Goal: Task Accomplishment & Management: Manage account settings

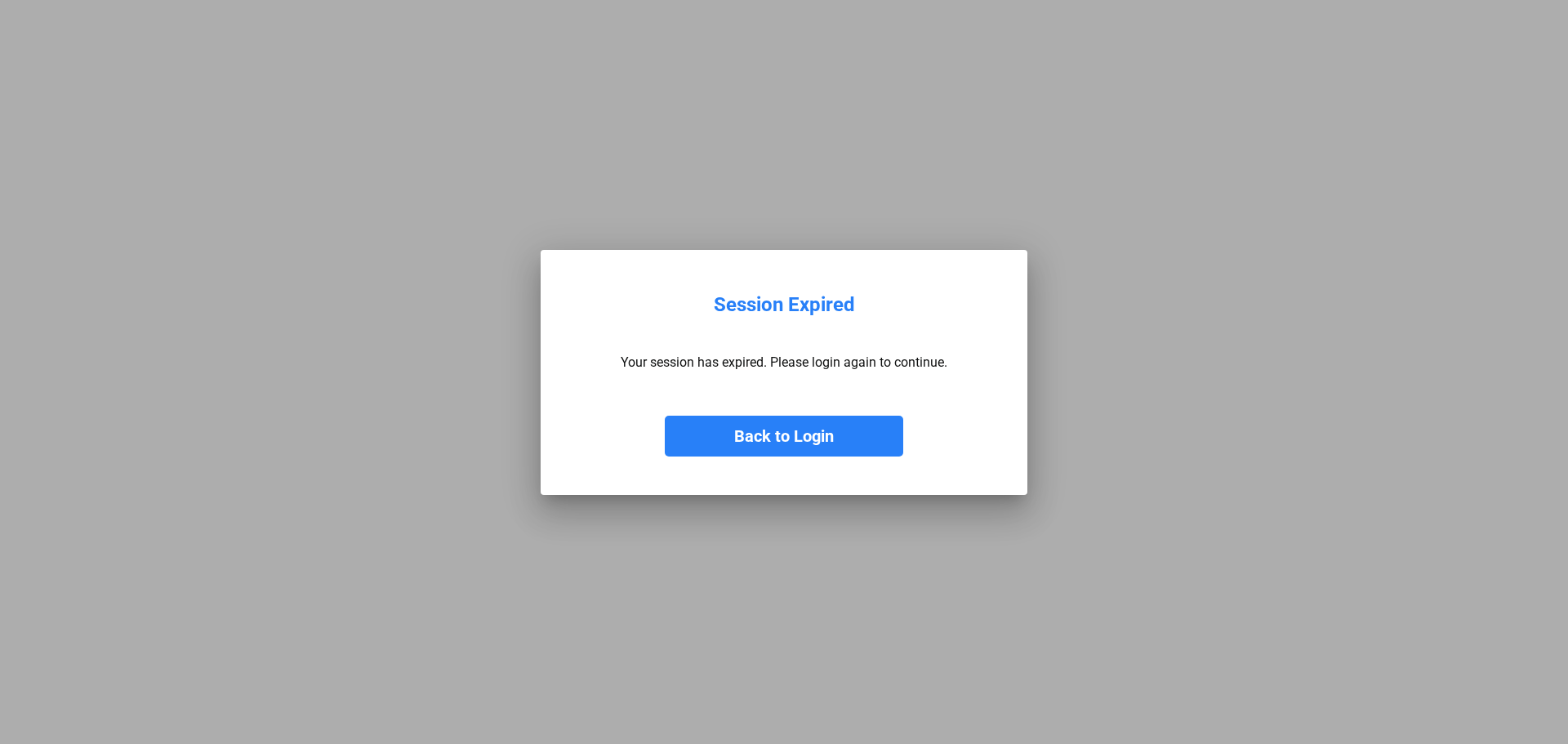
click at [805, 433] on button "Back to Login" at bounding box center [784, 435] width 238 height 40
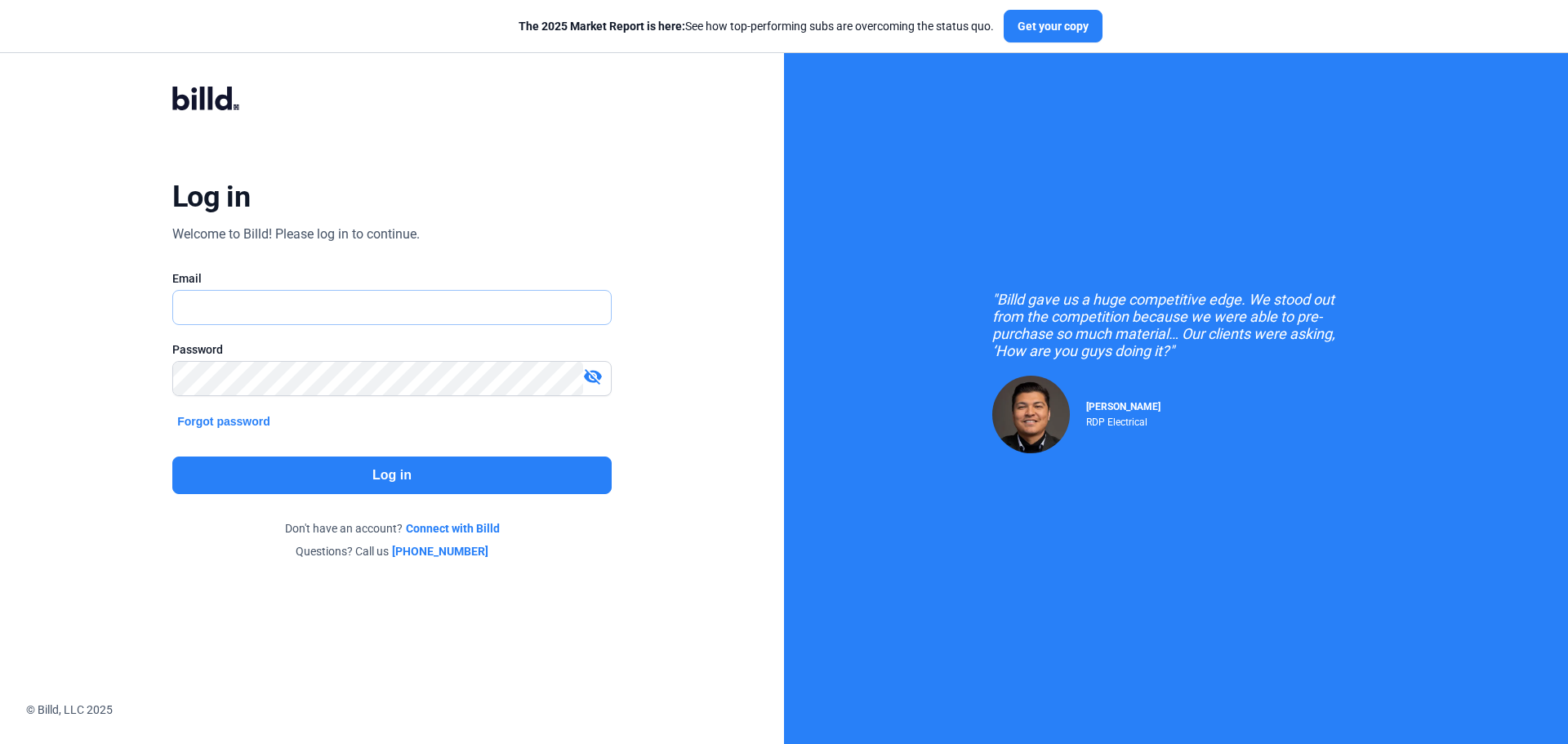
type input "[PERSON_NAME][EMAIL_ADDRESS][DOMAIN_NAME]"
click at [316, 465] on button "Log in" at bounding box center [392, 475] width 439 height 37
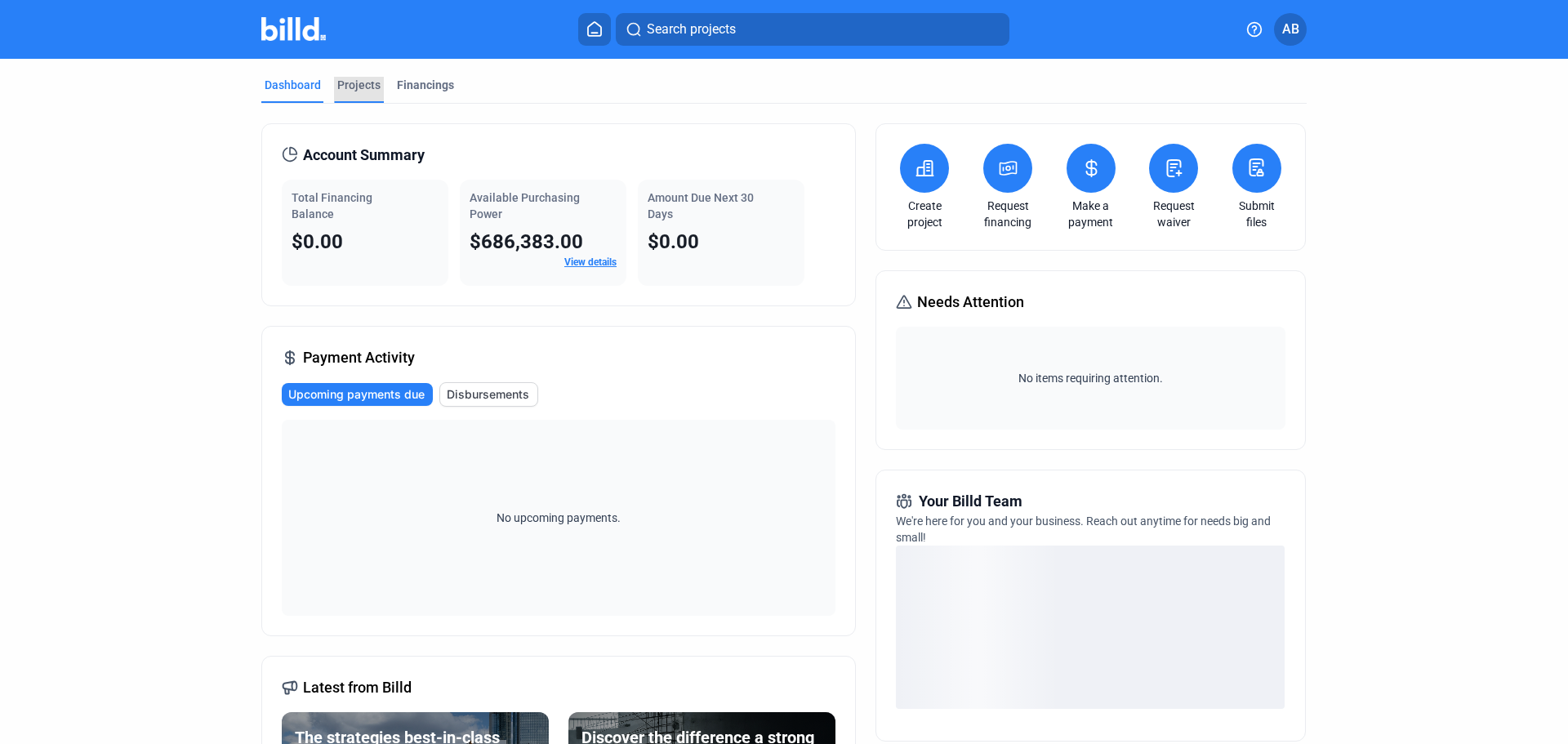
click at [355, 84] on div "Projects" at bounding box center [359, 85] width 43 height 17
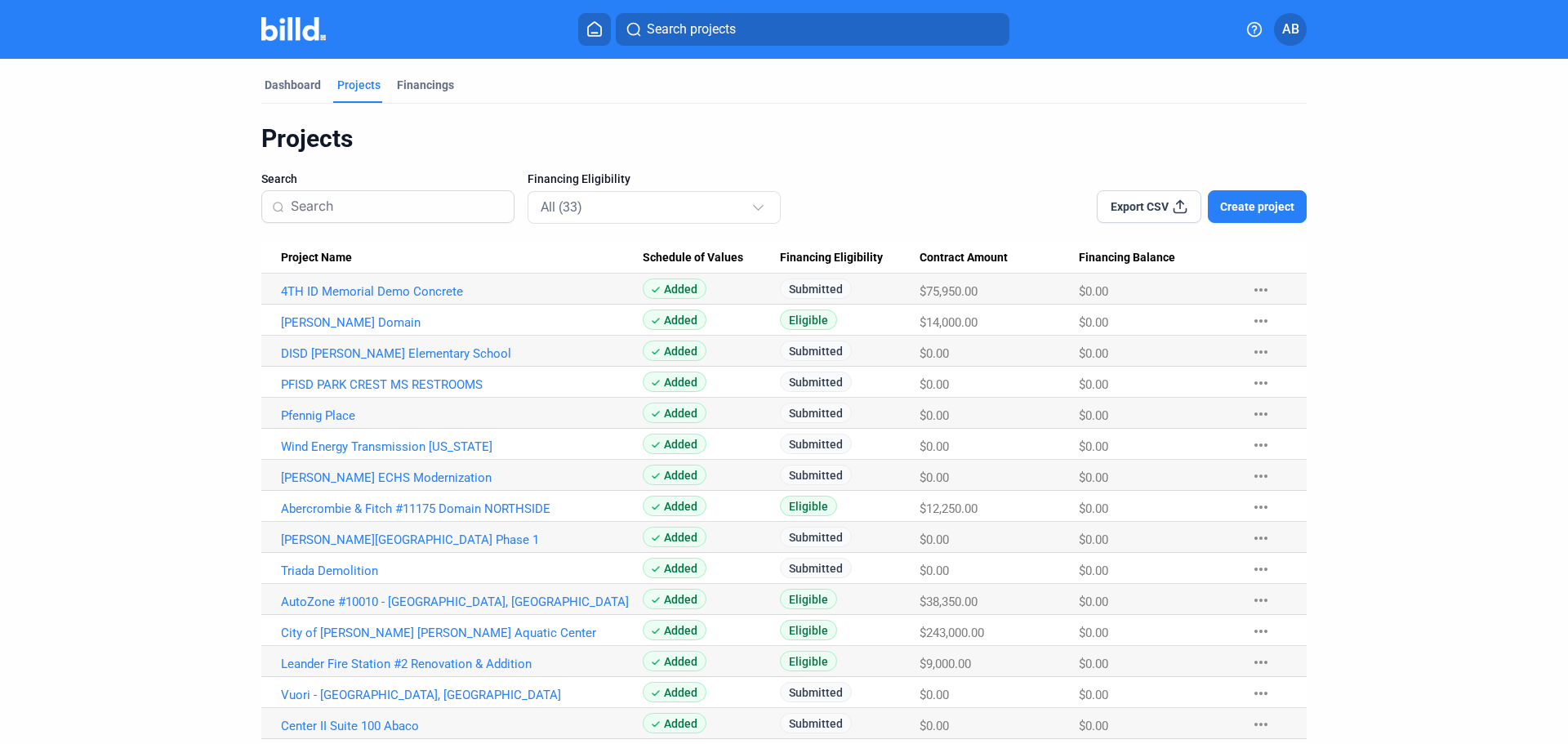
click at [1241, 208] on span "Create project" at bounding box center [1256, 207] width 74 height 17
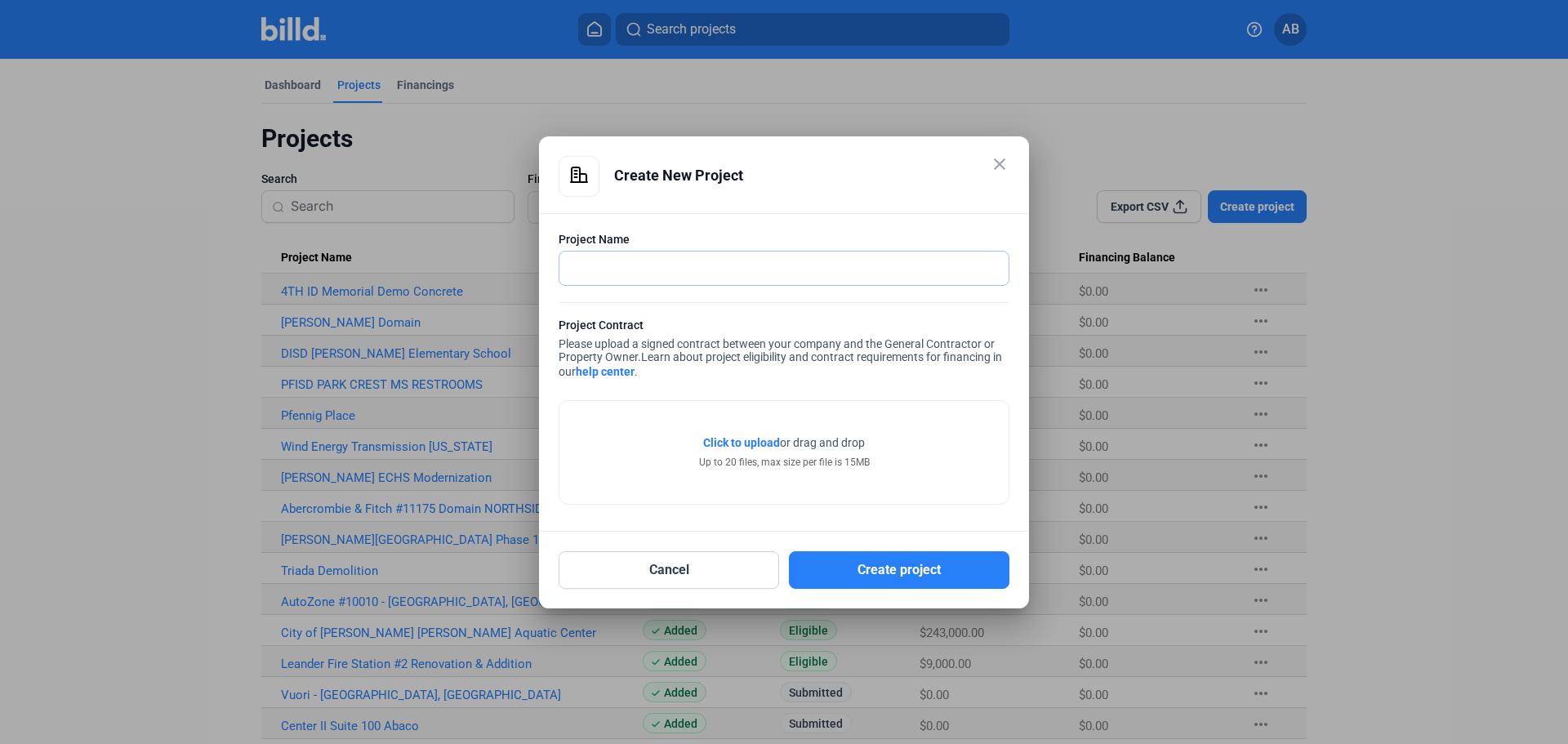
click at [662, 275] on input "text" at bounding box center [775, 268] width 431 height 33
paste input "CITY OF [GEOGRAPHIC_DATA] – LONGHORN DAM SAFETY IMPROVEMENTS"
type input "CITY OF [GEOGRAPHIC_DATA] – LONGHORN DAM SAFETY IMPROVEMENTS"
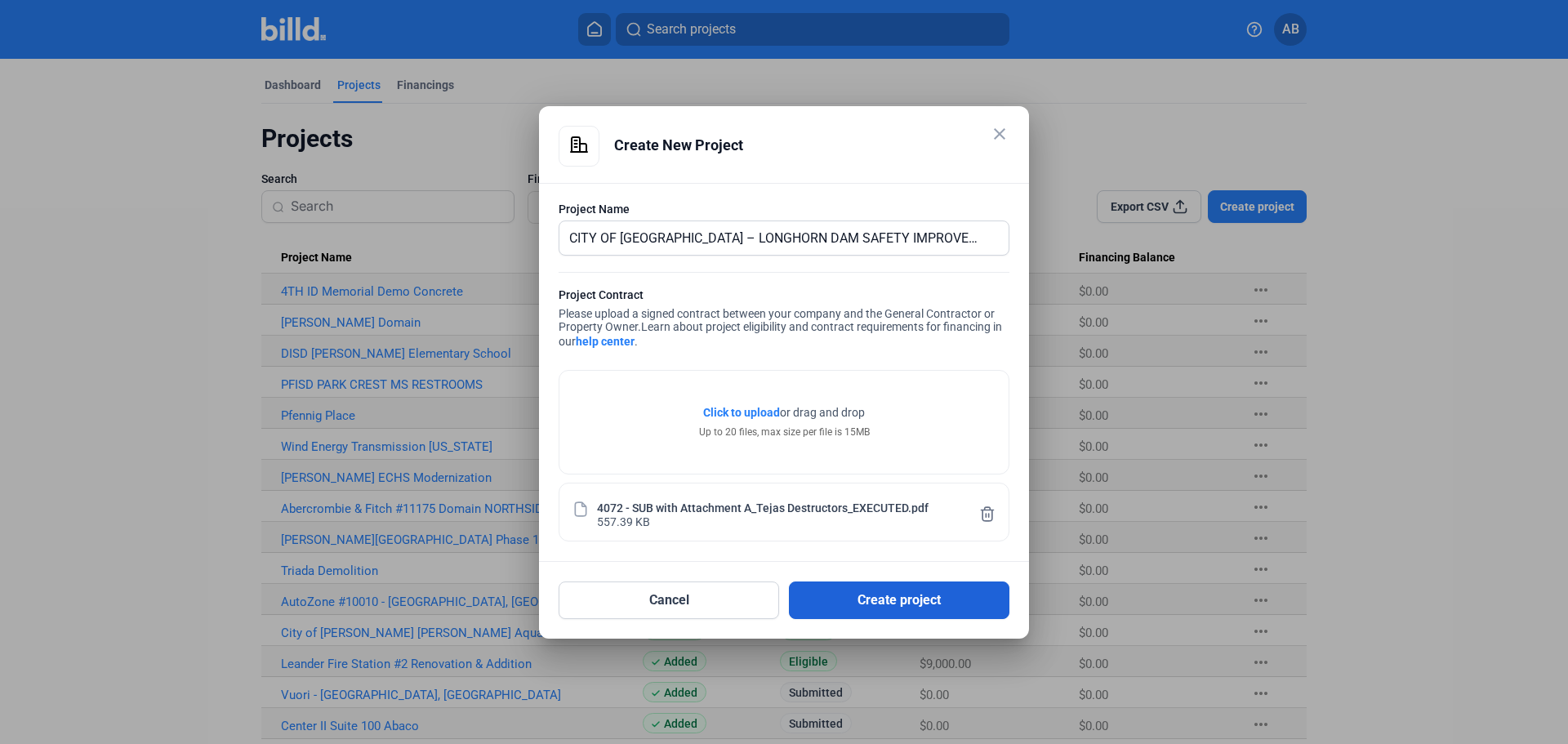
click at [892, 606] on button "Create project" at bounding box center [899, 600] width 220 height 37
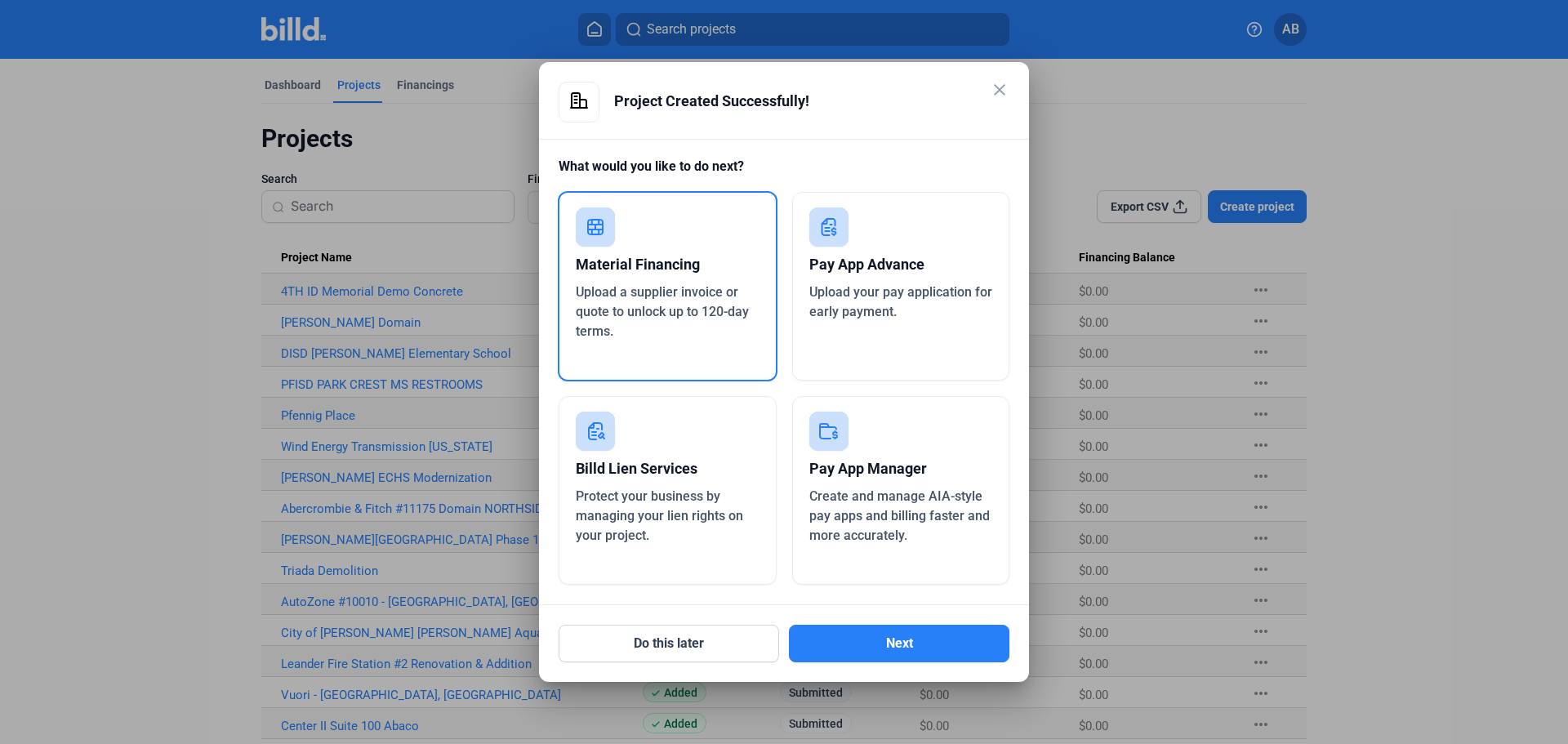
click at [901, 479] on div "Pay App Manager" at bounding box center [901, 468] width 184 height 35
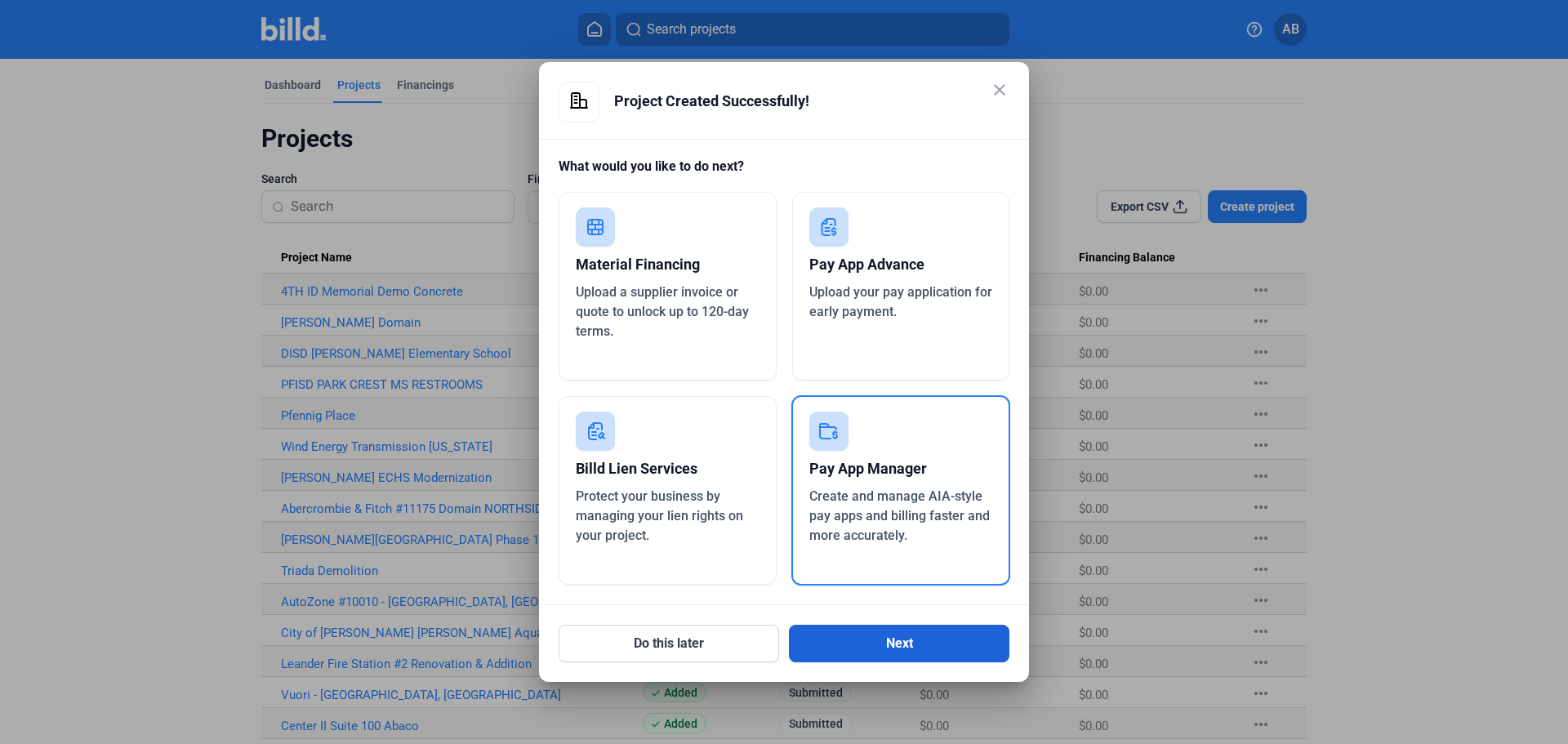
click at [876, 638] on button "Next" at bounding box center [899, 644] width 220 height 37
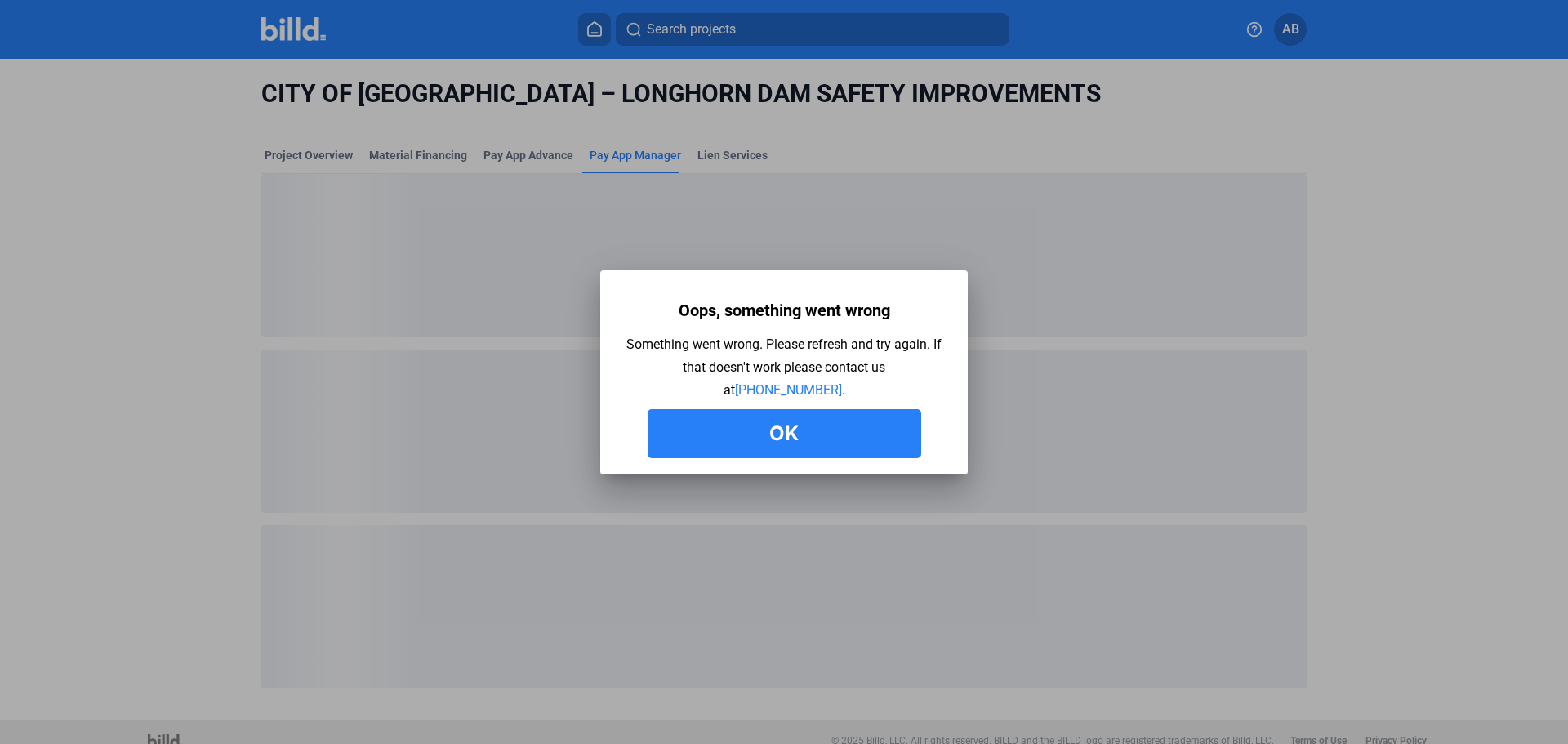
click at [841, 428] on button "Ok" at bounding box center [784, 434] width 274 height 49
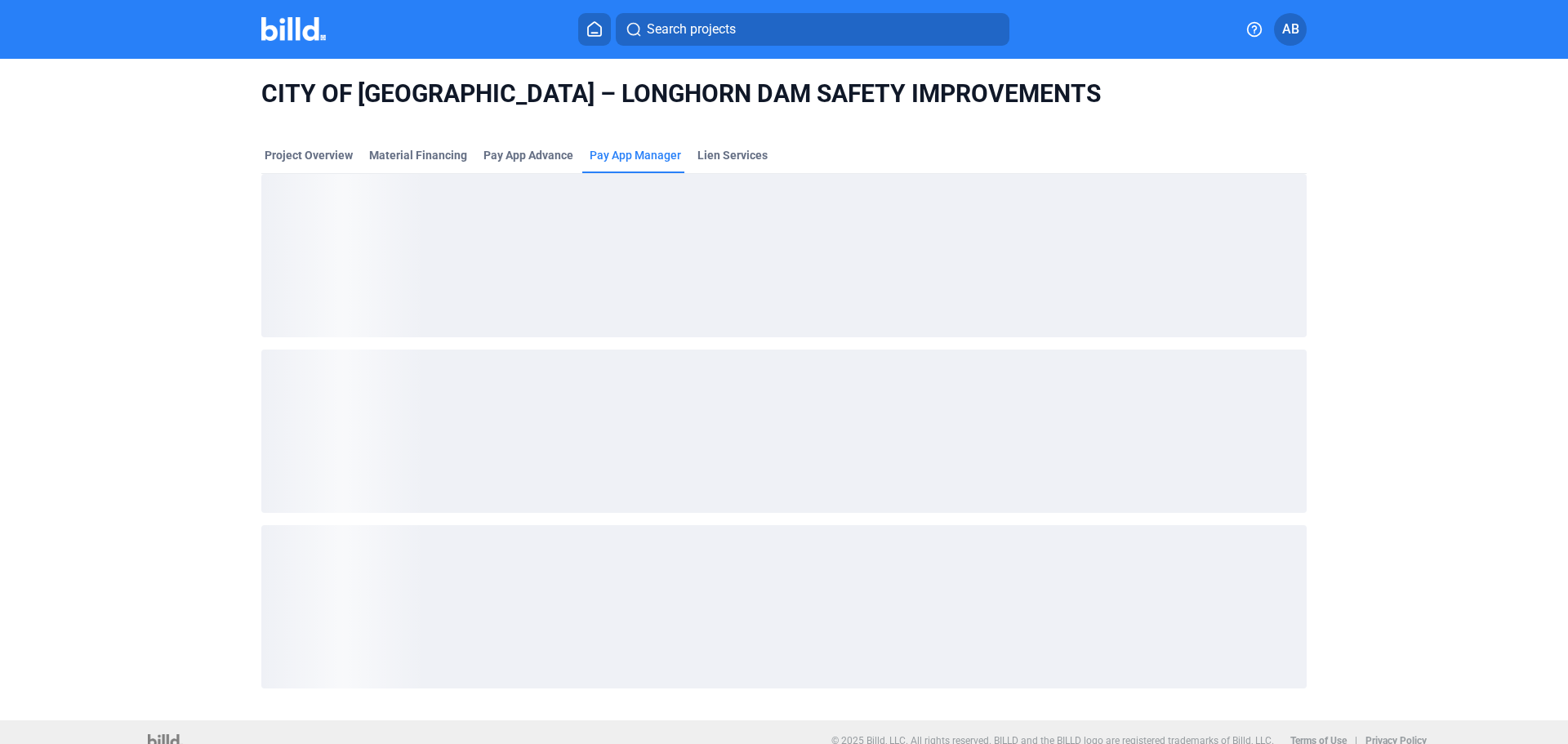
click at [658, 157] on span "Pay App Manager" at bounding box center [635, 155] width 92 height 17
click at [554, 159] on div "Pay App Advance" at bounding box center [528, 155] width 90 height 17
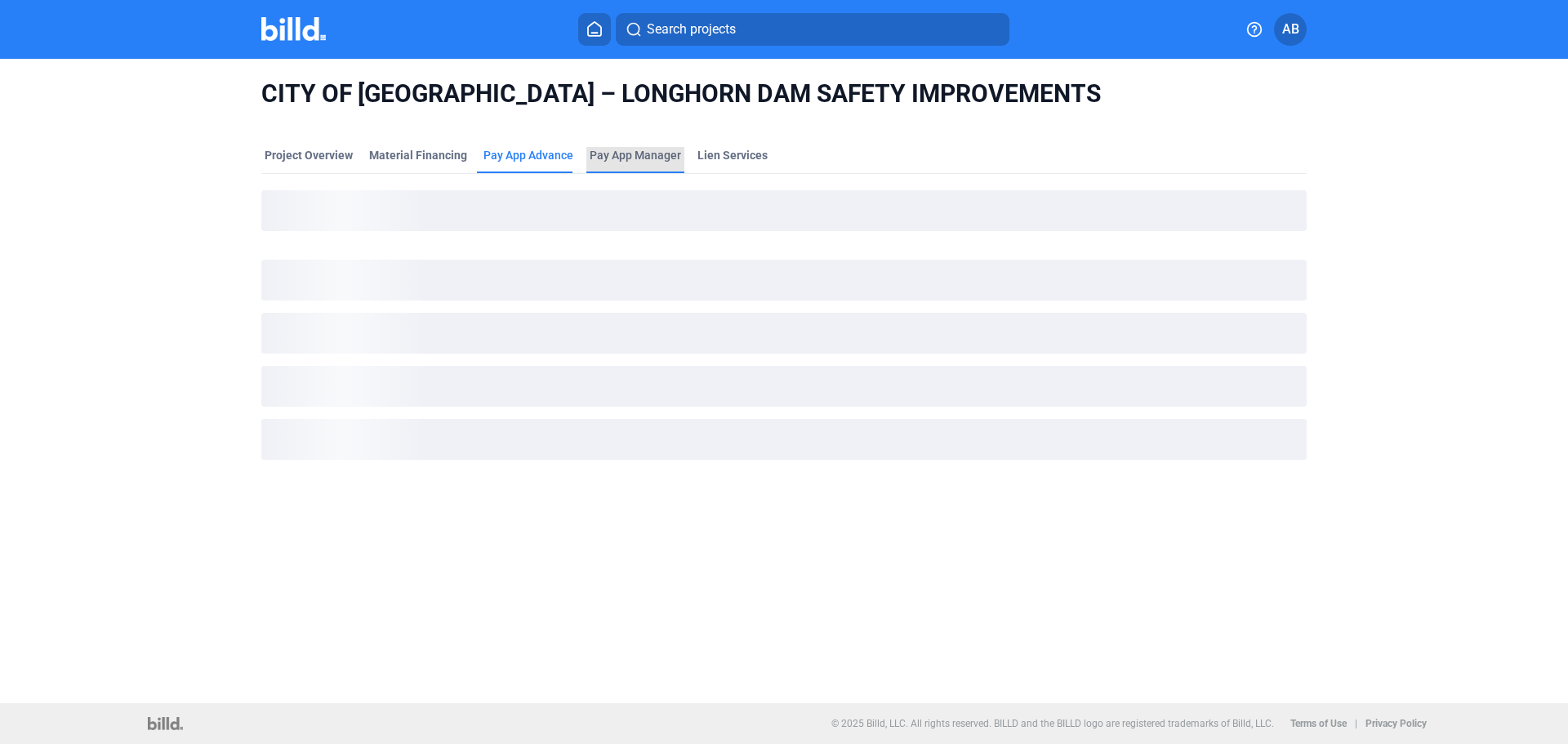
click at [643, 154] on span "Pay App Manager" at bounding box center [635, 155] width 92 height 17
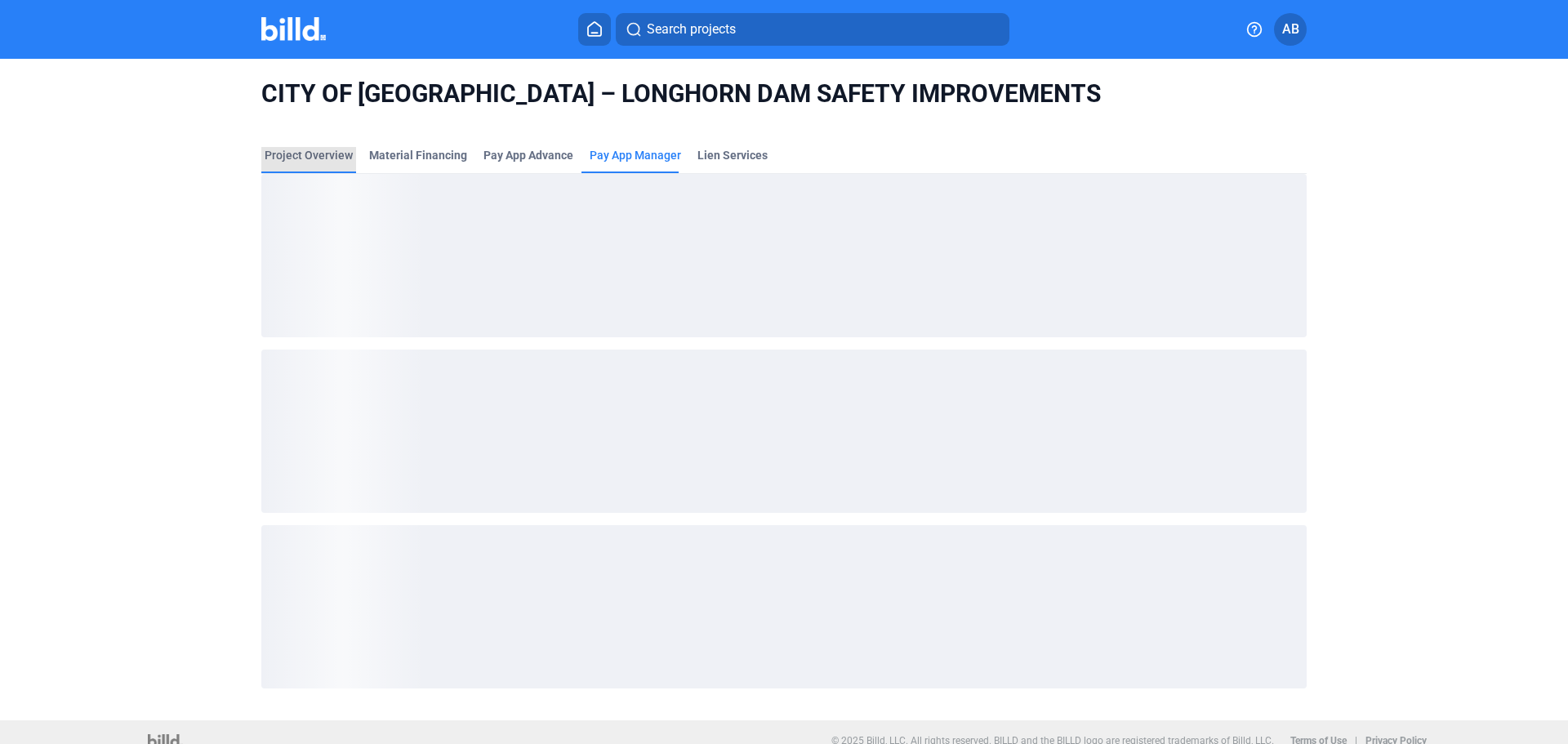
click at [313, 156] on div "Project Overview" at bounding box center [309, 155] width 89 height 17
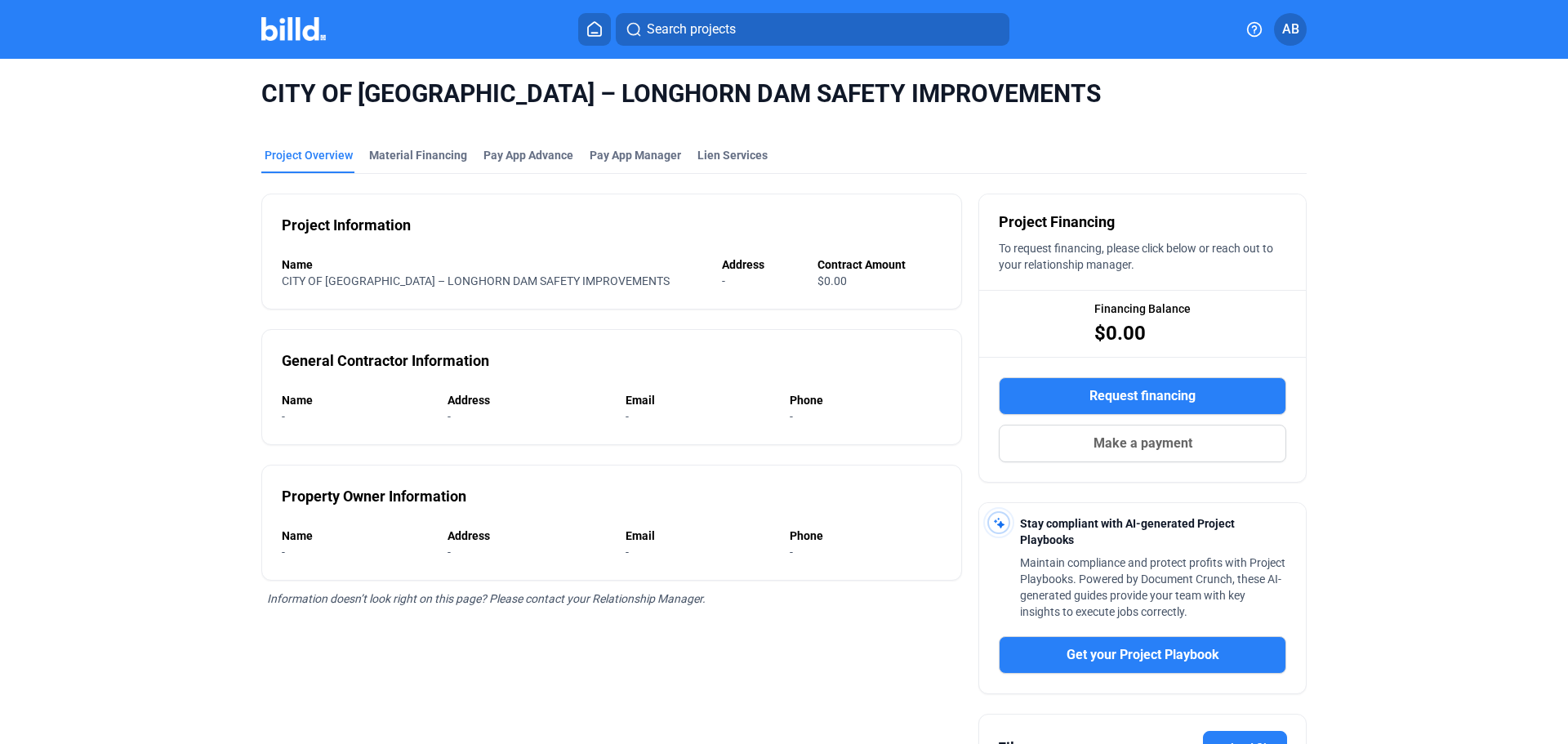
click at [634, 144] on mat-tab-group "Project Overview Material Financing Pay App Advance Pay App Manager Lien Servic…" at bounding box center [784, 503] width 1045 height 749
click at [630, 166] on div "Pay App Manager" at bounding box center [636, 159] width 98 height 27
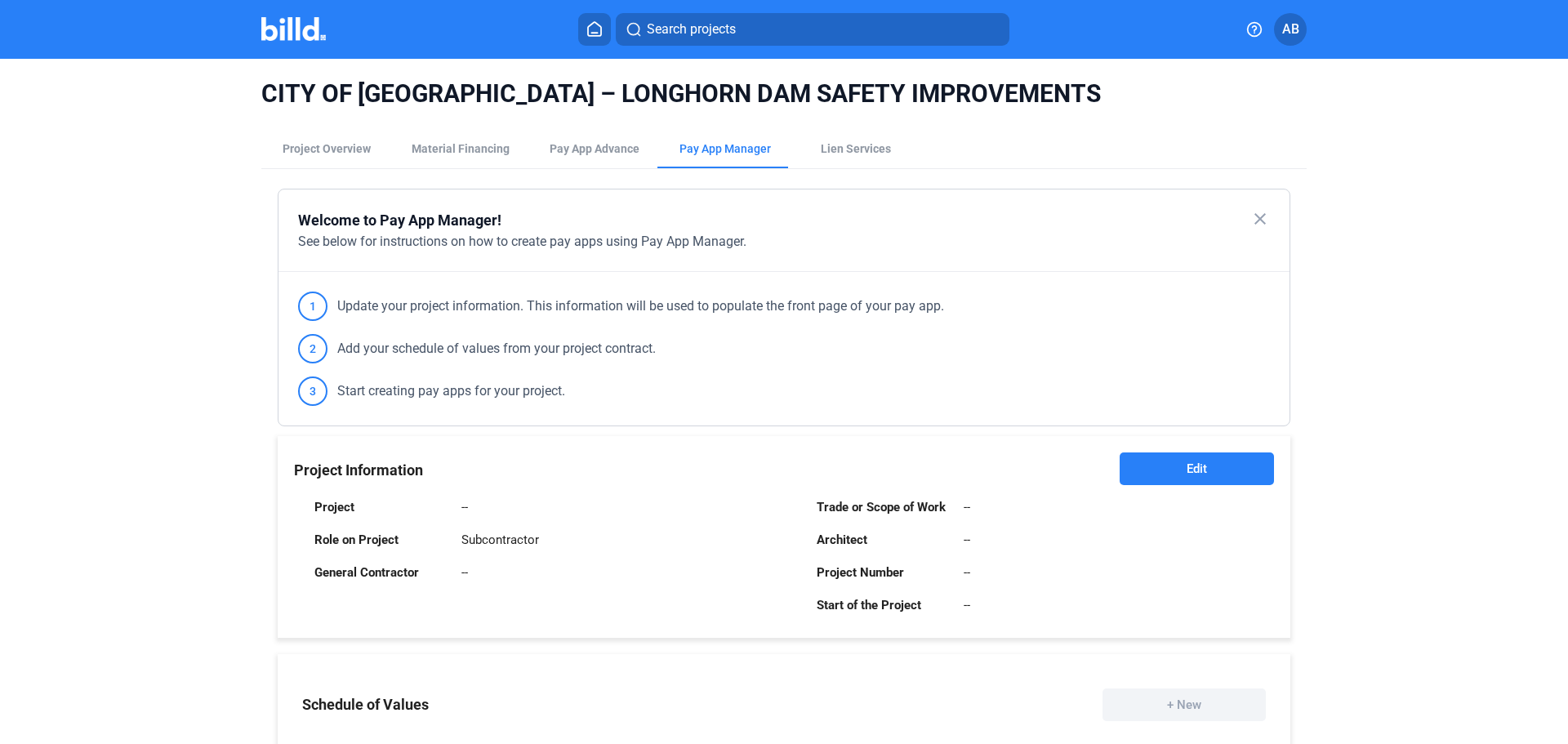
click at [1149, 469] on button "Edit" at bounding box center [1196, 468] width 155 height 32
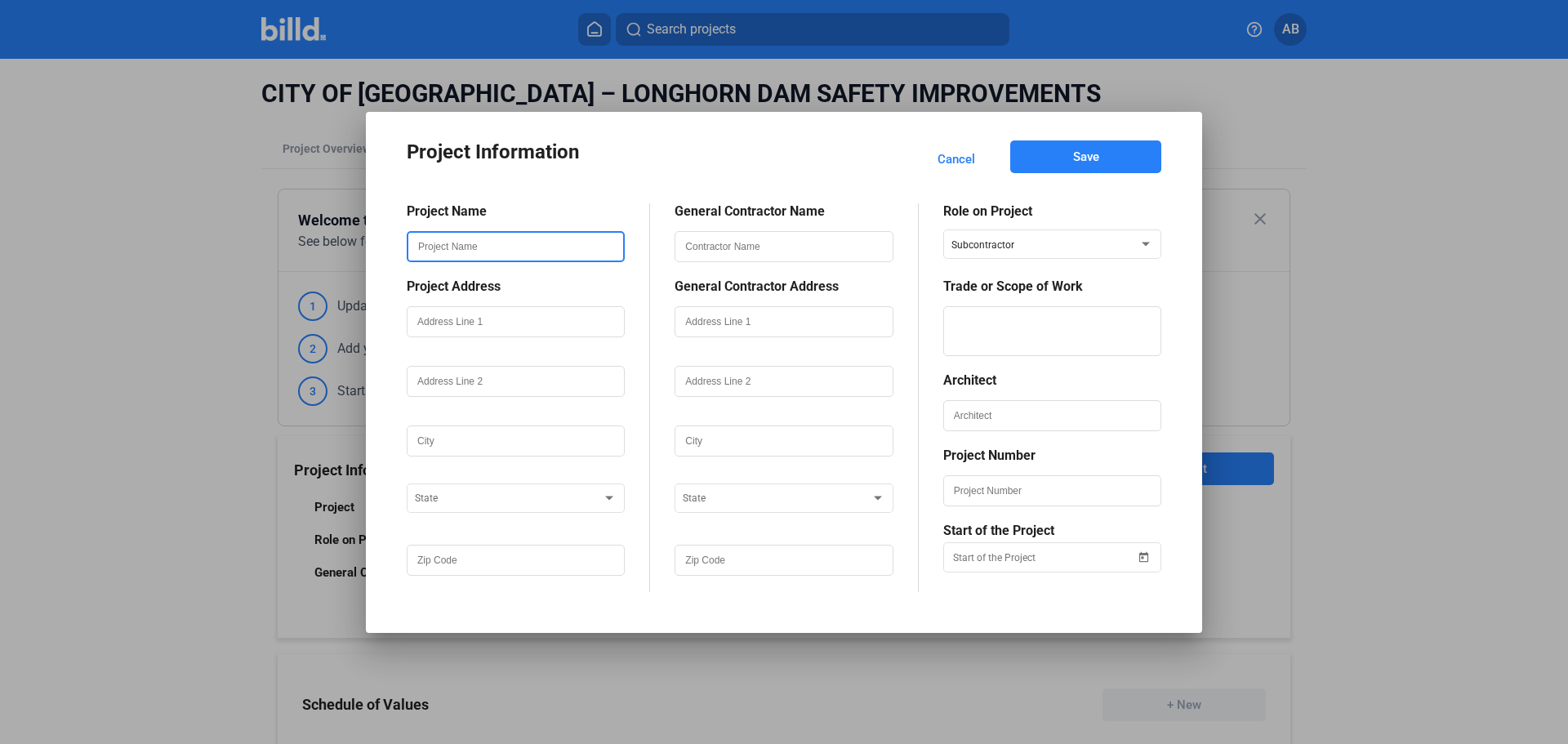
click at [518, 243] on input "text" at bounding box center [516, 246] width 215 height 28
paste input "CITY OF [GEOGRAPHIC_DATA] – LONGHORN DAM SAFETY IMPROVEMENTS"
click at [414, 246] on input "CITY OF [GEOGRAPHIC_DATA] – LONGHORN DAM SAFETY IMPROVEMENTS" at bounding box center [516, 246] width 215 height 28
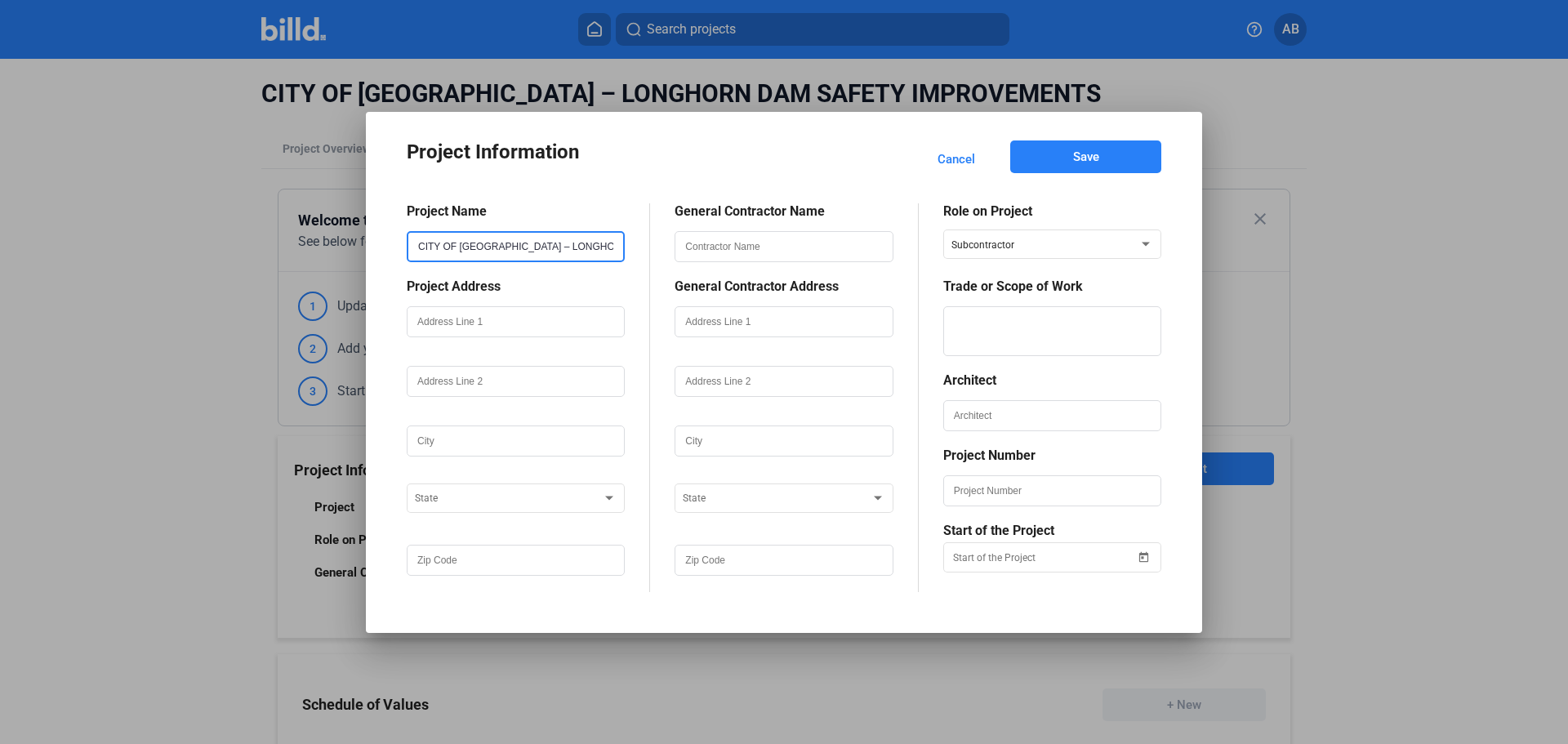
drag, startPoint x: 611, startPoint y: 243, endPoint x: 456, endPoint y: 245, distance: 155.0
click at [360, 252] on div "Project Information Cancel Save Project Name CITY OF [GEOGRAPHIC_DATA] – LONGHO…" at bounding box center [784, 372] width 1568 height 744
click at [516, 245] on input "CITY OF [GEOGRAPHIC_DATA] – LONGHORN DAM SAFETY IMPROVEMENTS" at bounding box center [516, 246] width 215 height 28
drag, startPoint x: 506, startPoint y: 242, endPoint x: 403, endPoint y: 289, distance: 113.2
click at [374, 249] on mat-dialog-container "Project Information Cancel Save Project Name CITY OF [GEOGRAPHIC_DATA] – LONGHO…" at bounding box center [784, 372] width 836 height 521
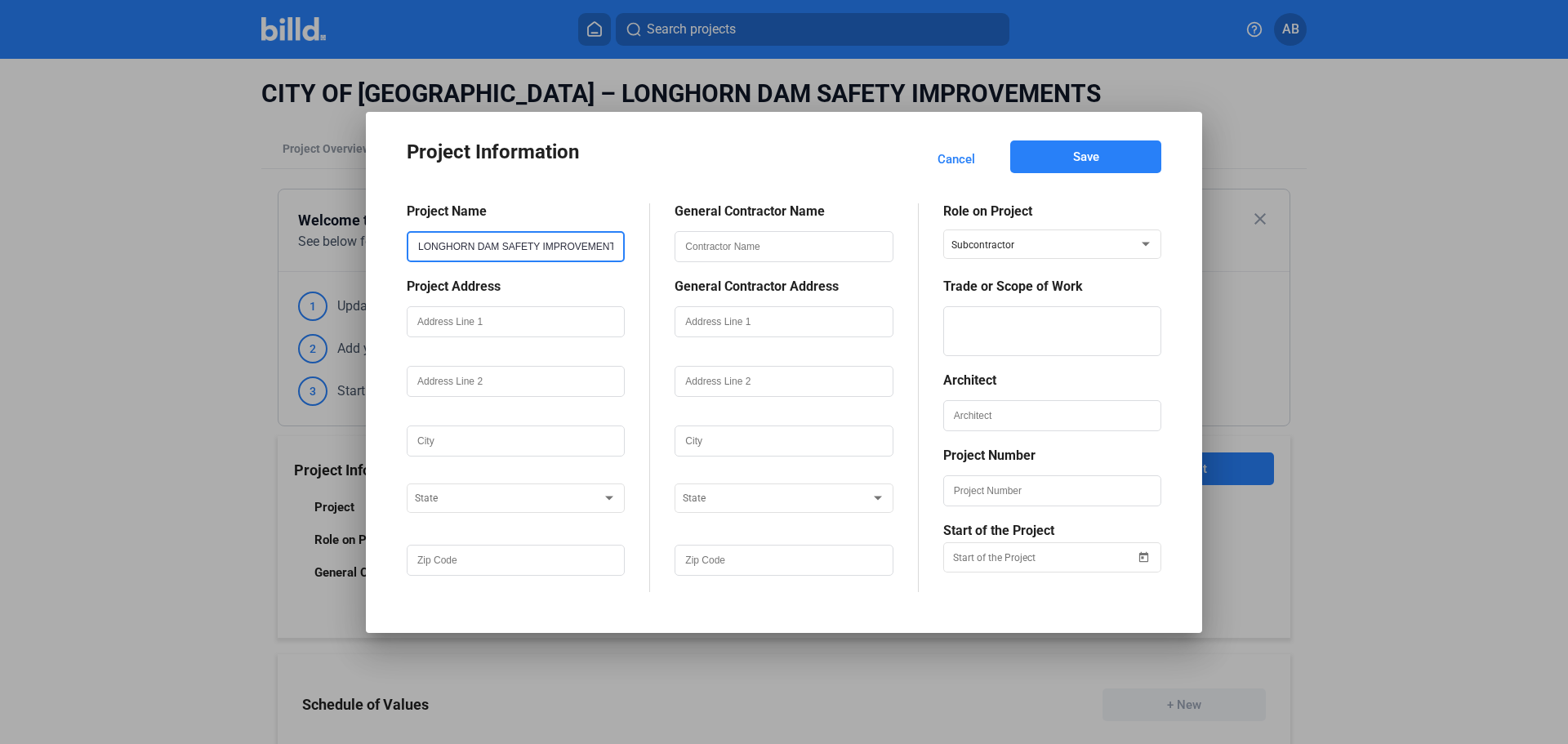
type input "LONGHORN DAM SAFETY IMPROVEMENTS"
click at [501, 327] on input "text" at bounding box center [516, 322] width 215 height 28
paste input "[STREET_ADDRESS]"
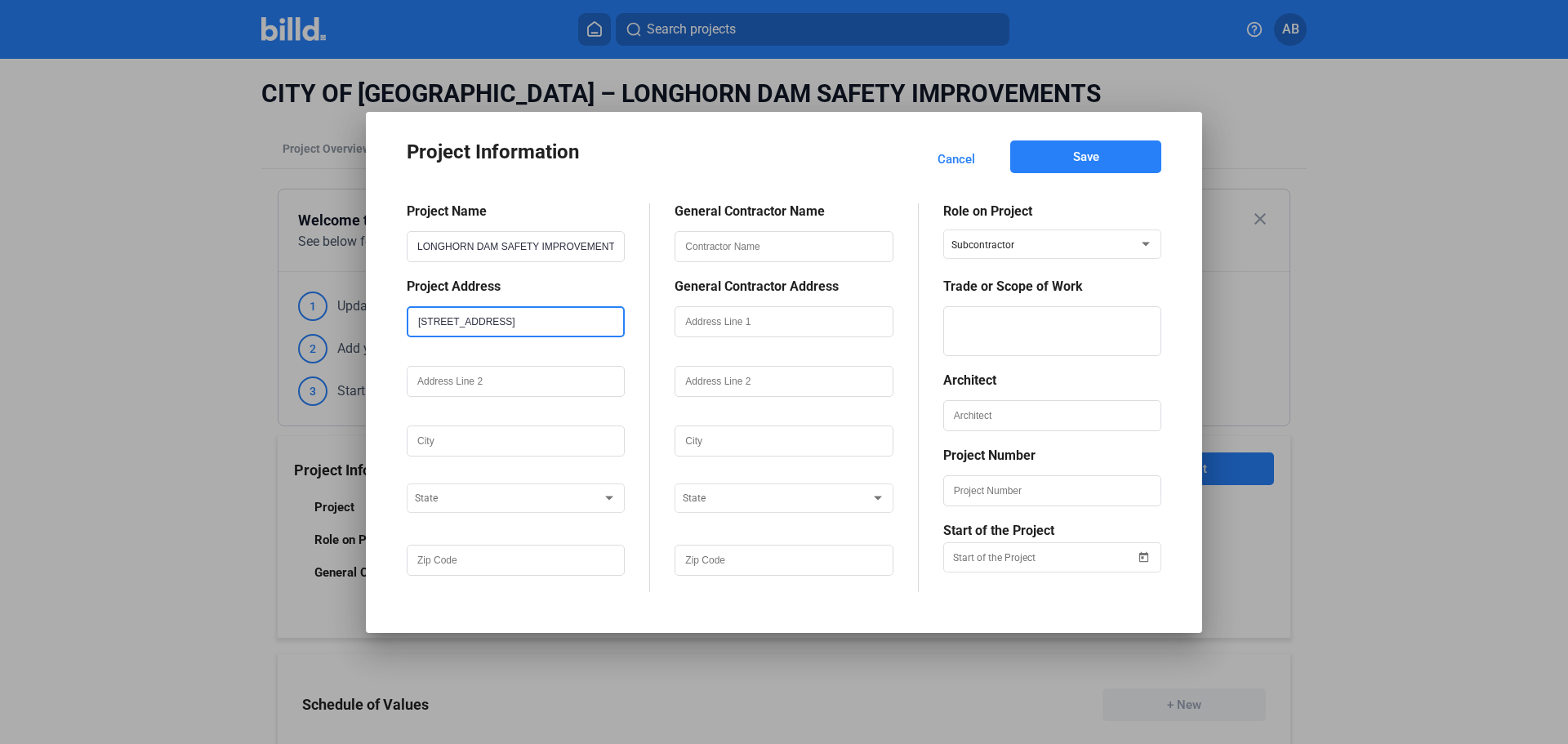
type input "[STREET_ADDRESS]"
click at [489, 554] on input "text" at bounding box center [516, 560] width 215 height 28
type input "78741"
click at [513, 507] on div "State" at bounding box center [515, 496] width 202 height 32
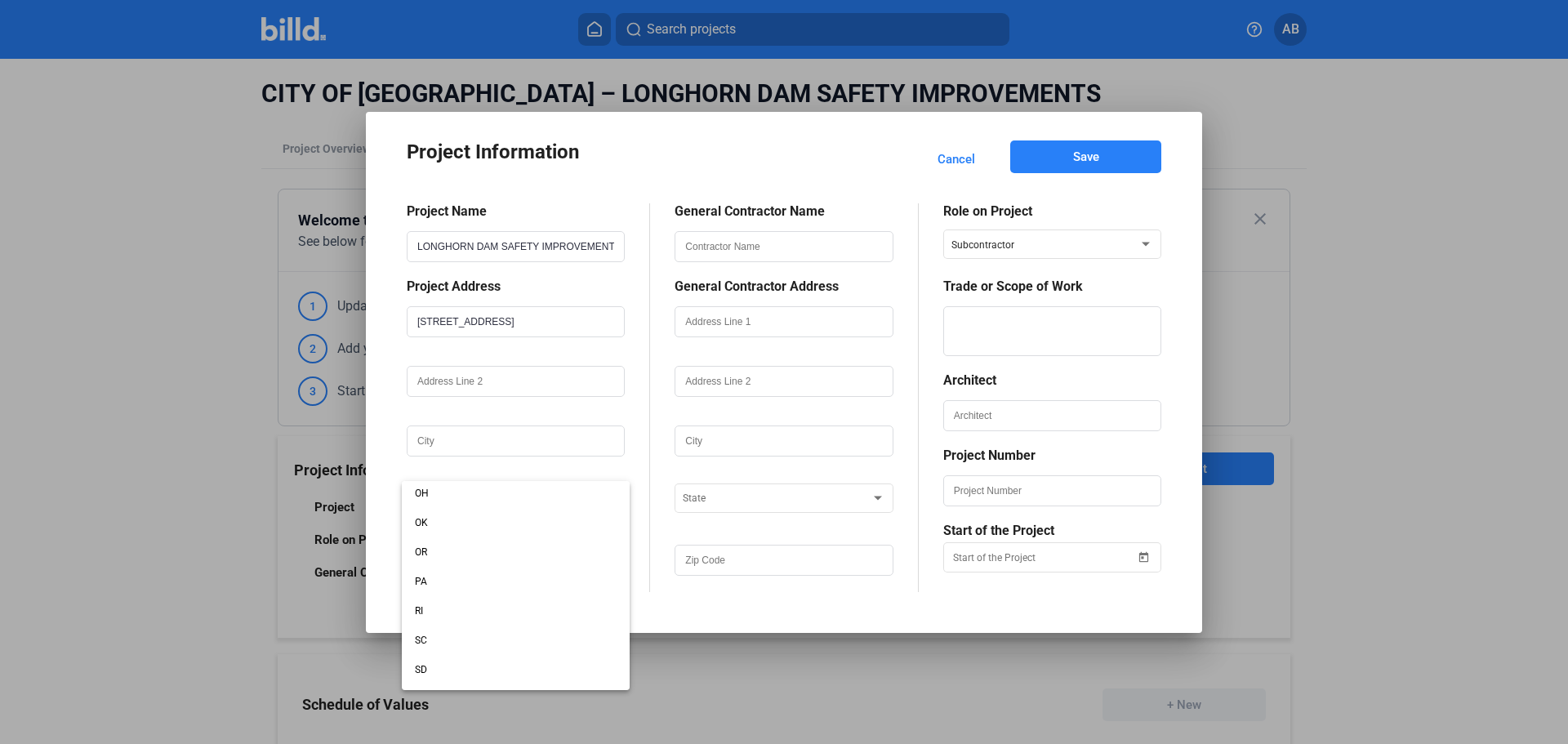
scroll to position [1224, 0]
click at [433, 500] on span "[GEOGRAPHIC_DATA]" at bounding box center [515, 506] width 202 height 30
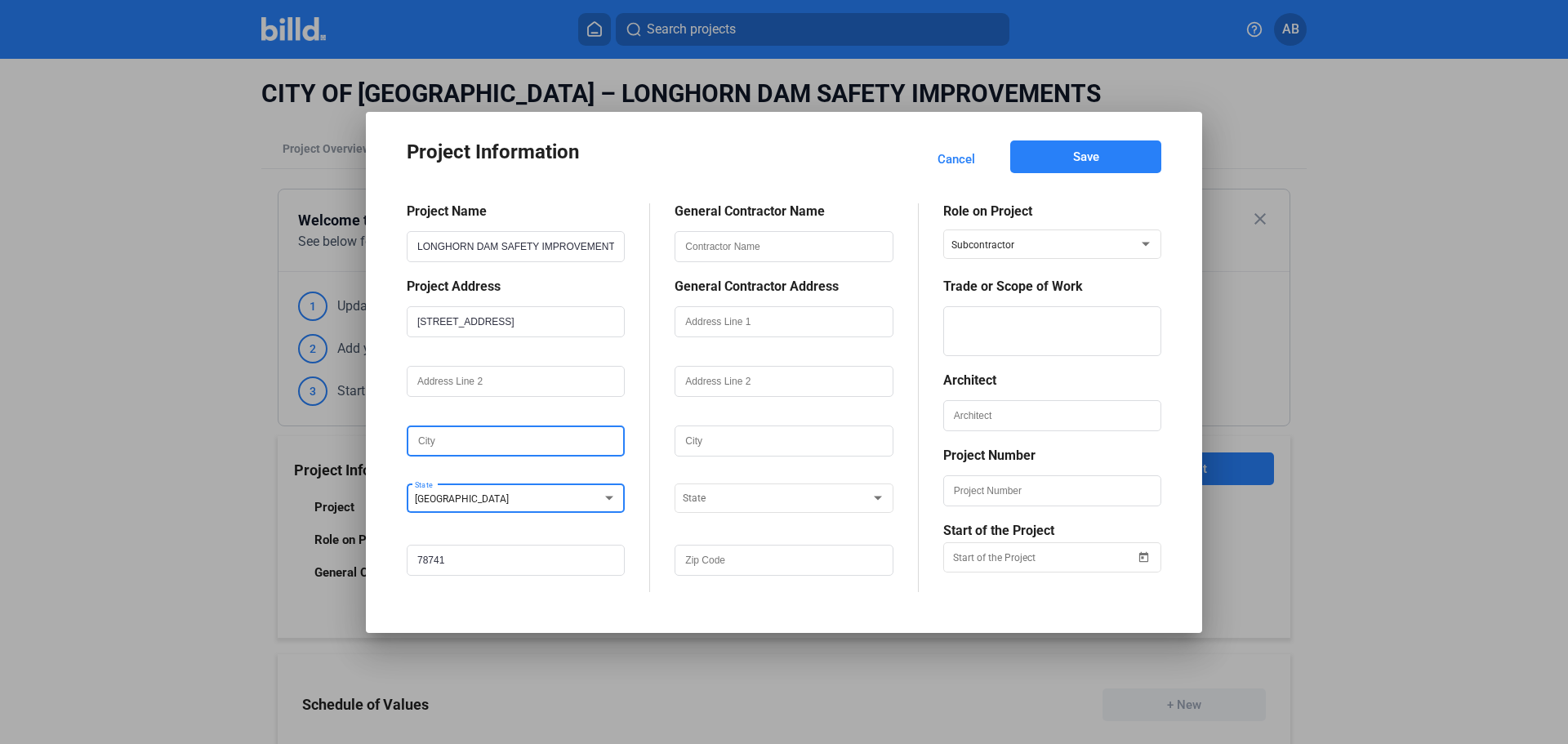
click at [467, 438] on input "text" at bounding box center [516, 441] width 215 height 28
type input "Austin"
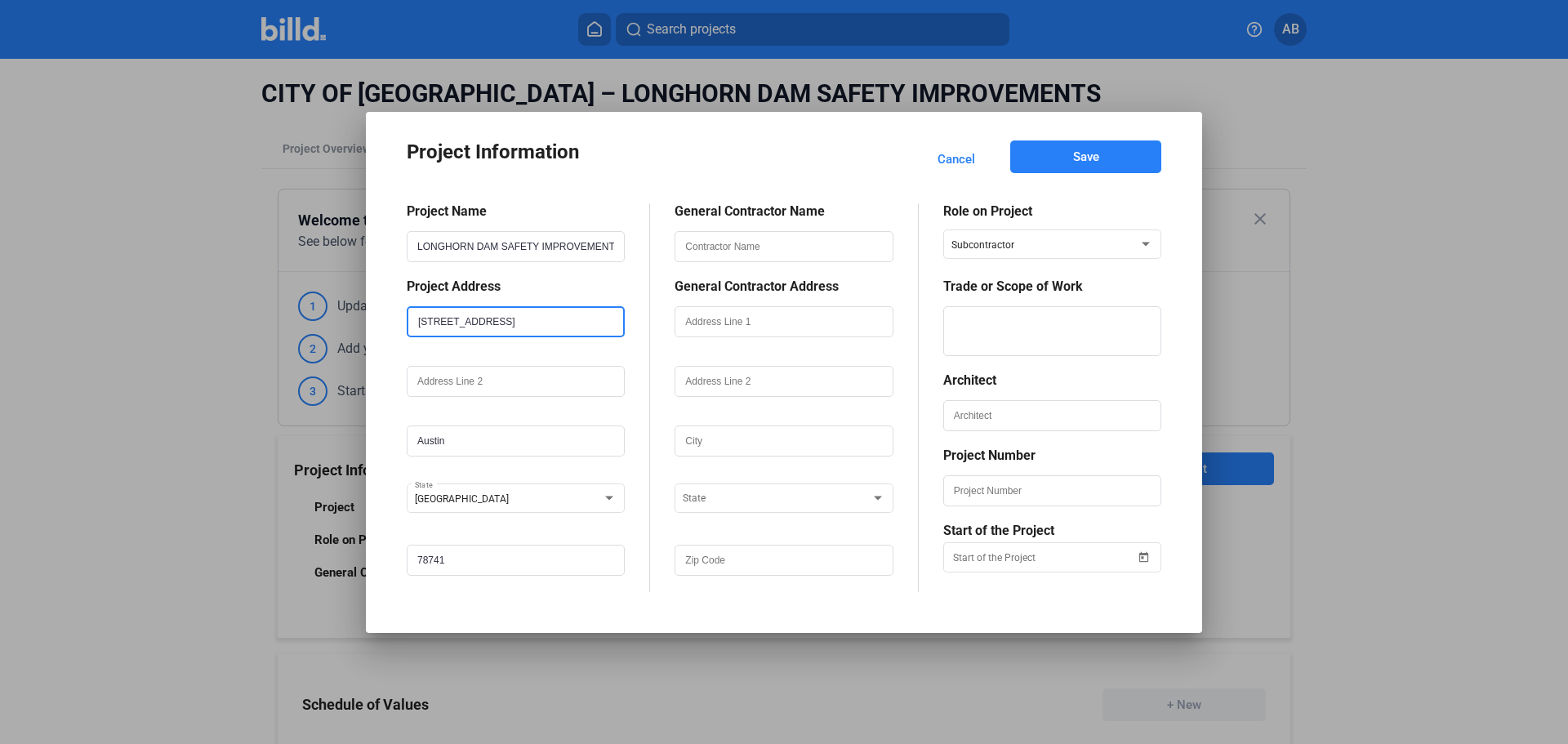
scroll to position [0, 1]
drag, startPoint x: 537, startPoint y: 319, endPoint x: 862, endPoint y: 323, distance: 325.0
click at [862, 323] on div "Project Name LONGHORN DAM SAFETY IMPROVEMENTS Project Address [STREET_ADDRESS] …" at bounding box center [784, 386] width 754 height 413
type input "[STREET_ADDRESS]"
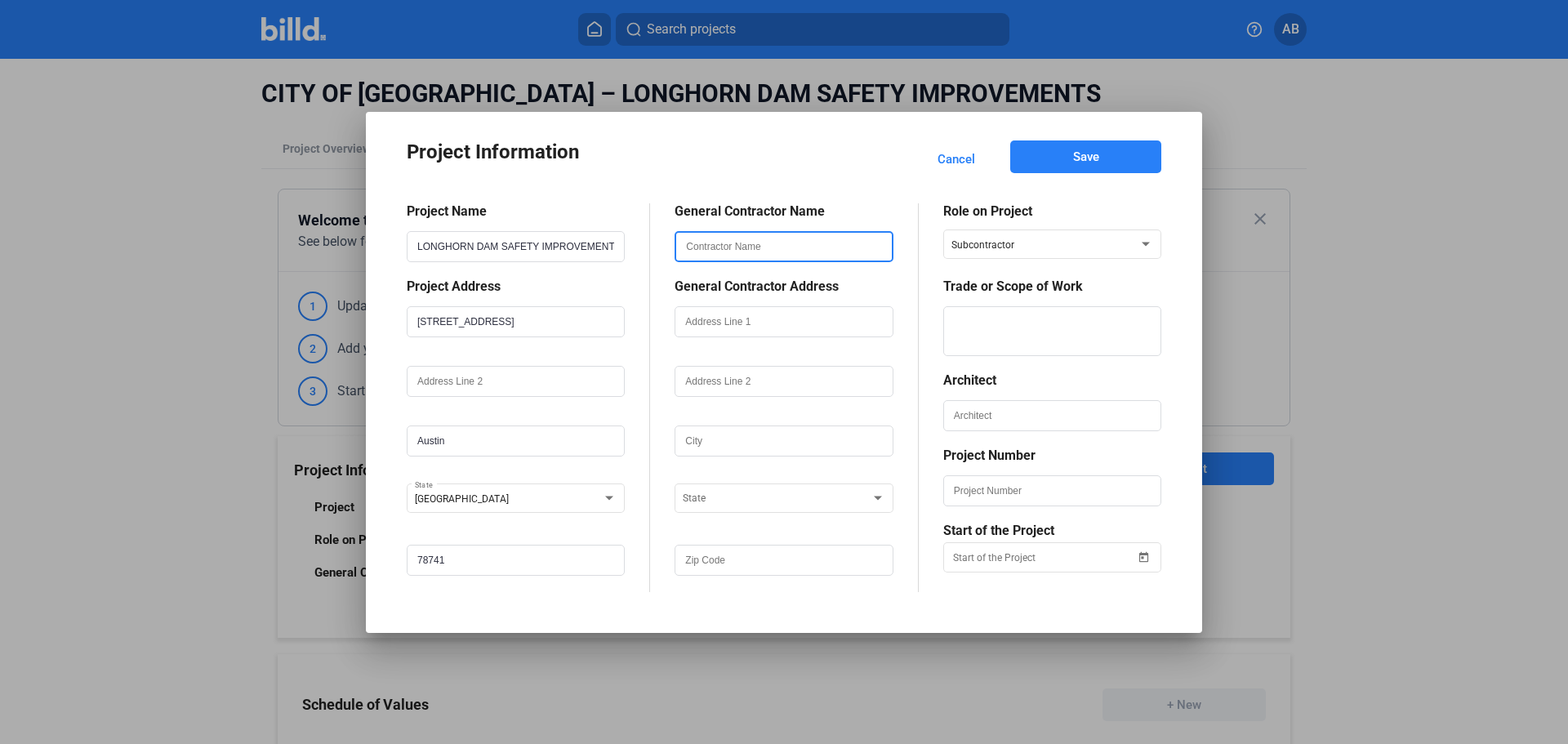
click at [729, 252] on input "text" at bounding box center [784, 246] width 215 height 28
paste input "[PERSON_NAME] Contractors, Inc."
type input "[PERSON_NAME] Contractors, Inc."
click at [733, 324] on input "text" at bounding box center [784, 322] width 215 height 28
paste input "[STREET_ADDRESS]"
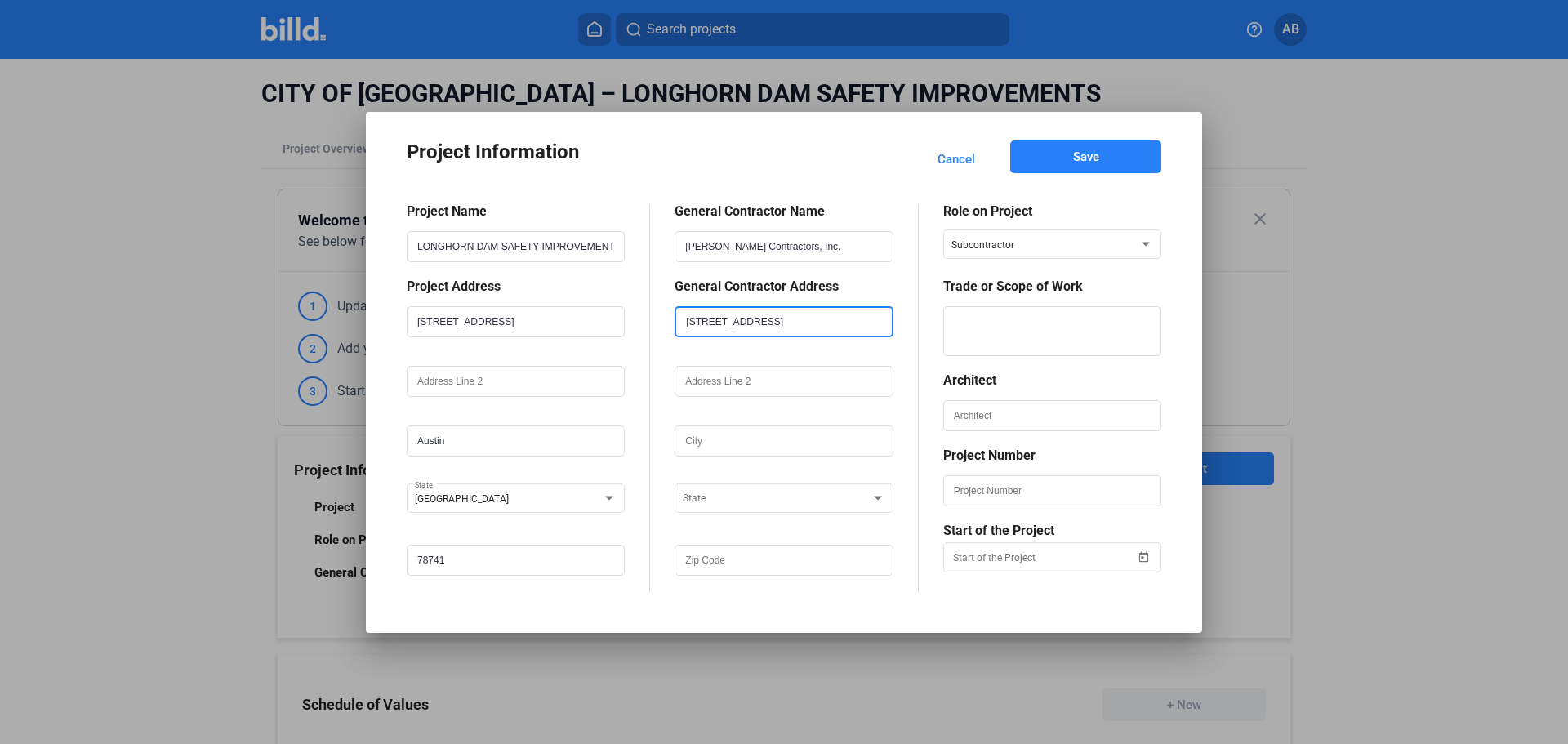
type input "[STREET_ADDRESS]"
click at [742, 446] on input "text" at bounding box center [784, 441] width 215 height 28
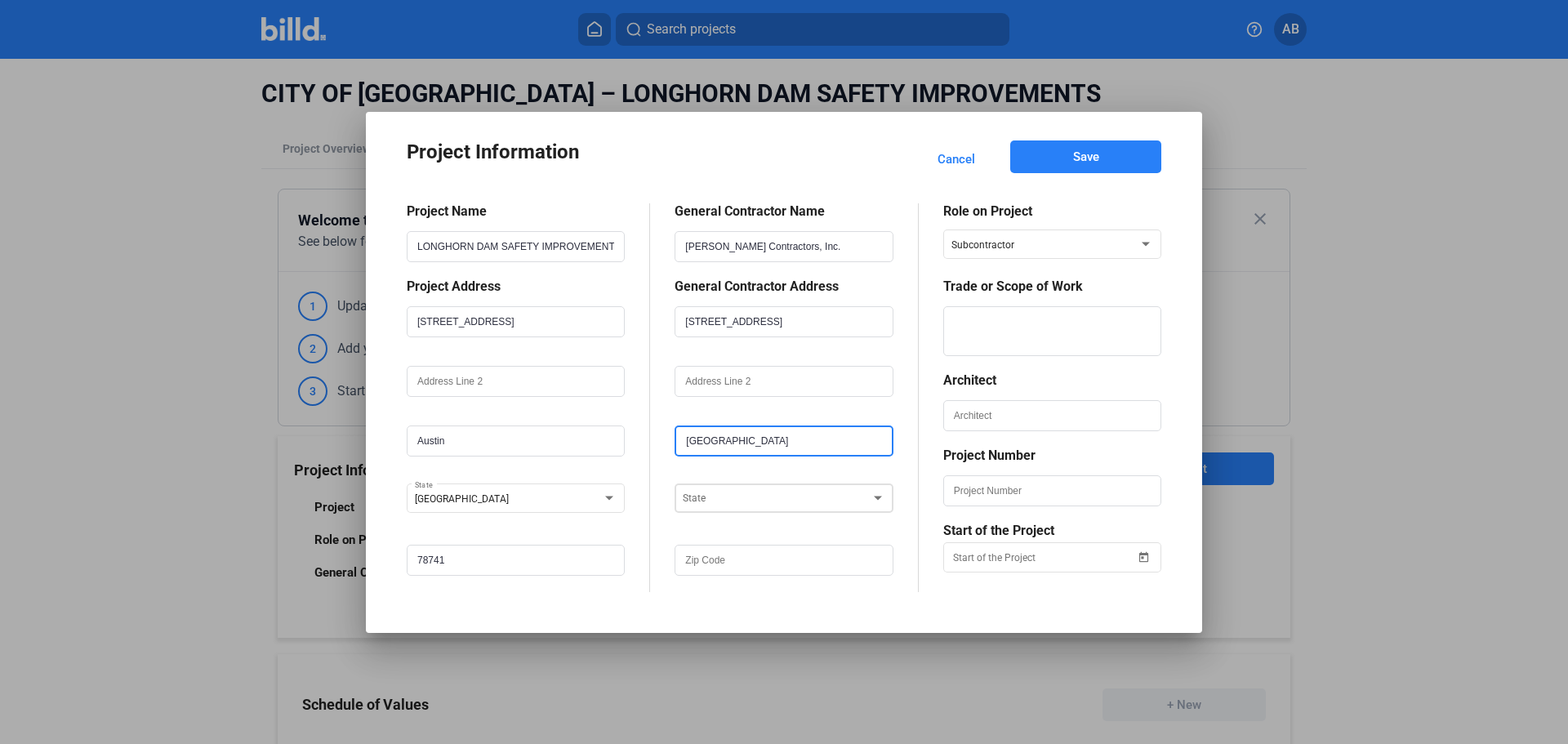
type input "[GEOGRAPHIC_DATA]"
click at [779, 491] on div at bounding box center [776, 495] width 187 height 20
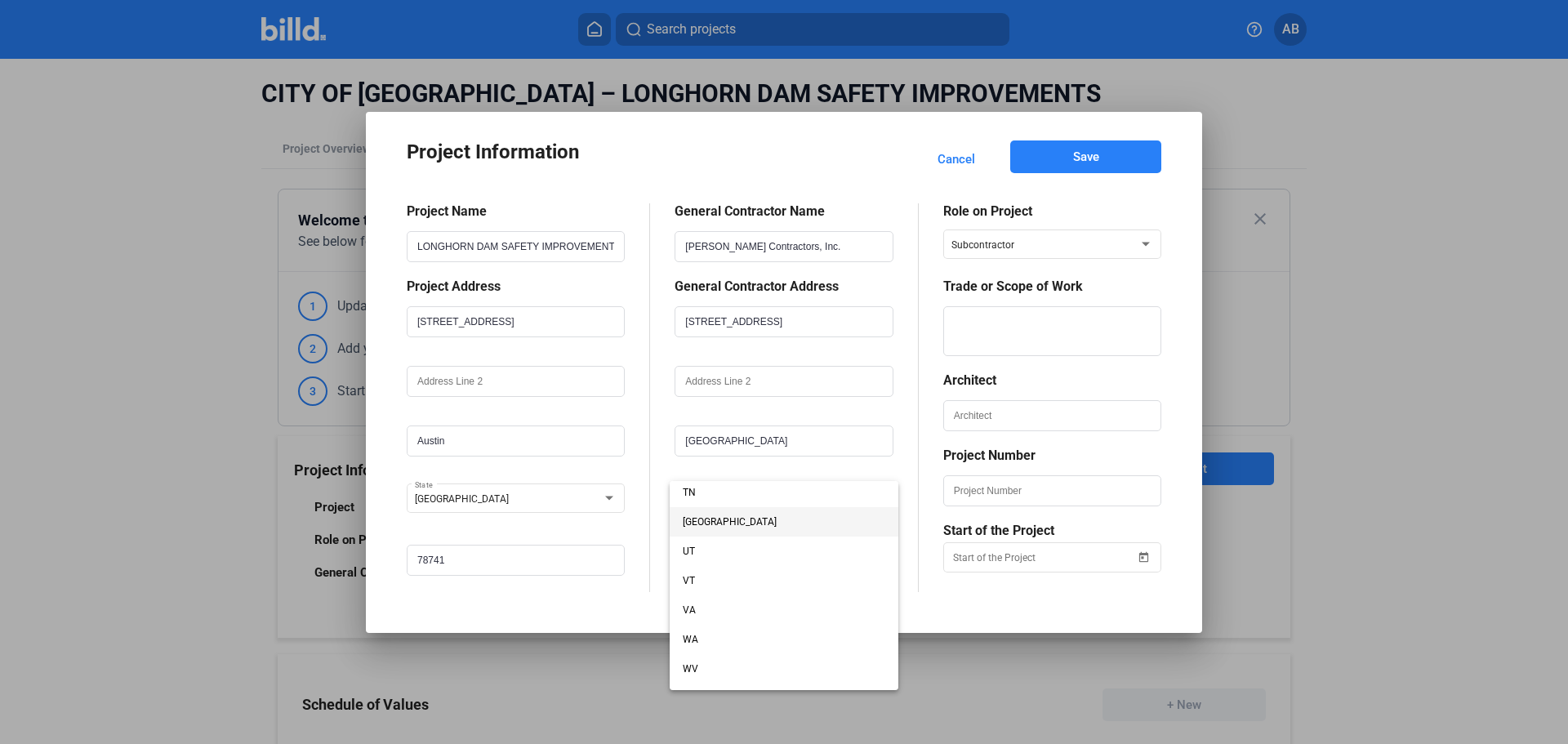
scroll to position [1179, 0]
click at [716, 548] on span "[GEOGRAPHIC_DATA]" at bounding box center [783, 551] width 202 height 30
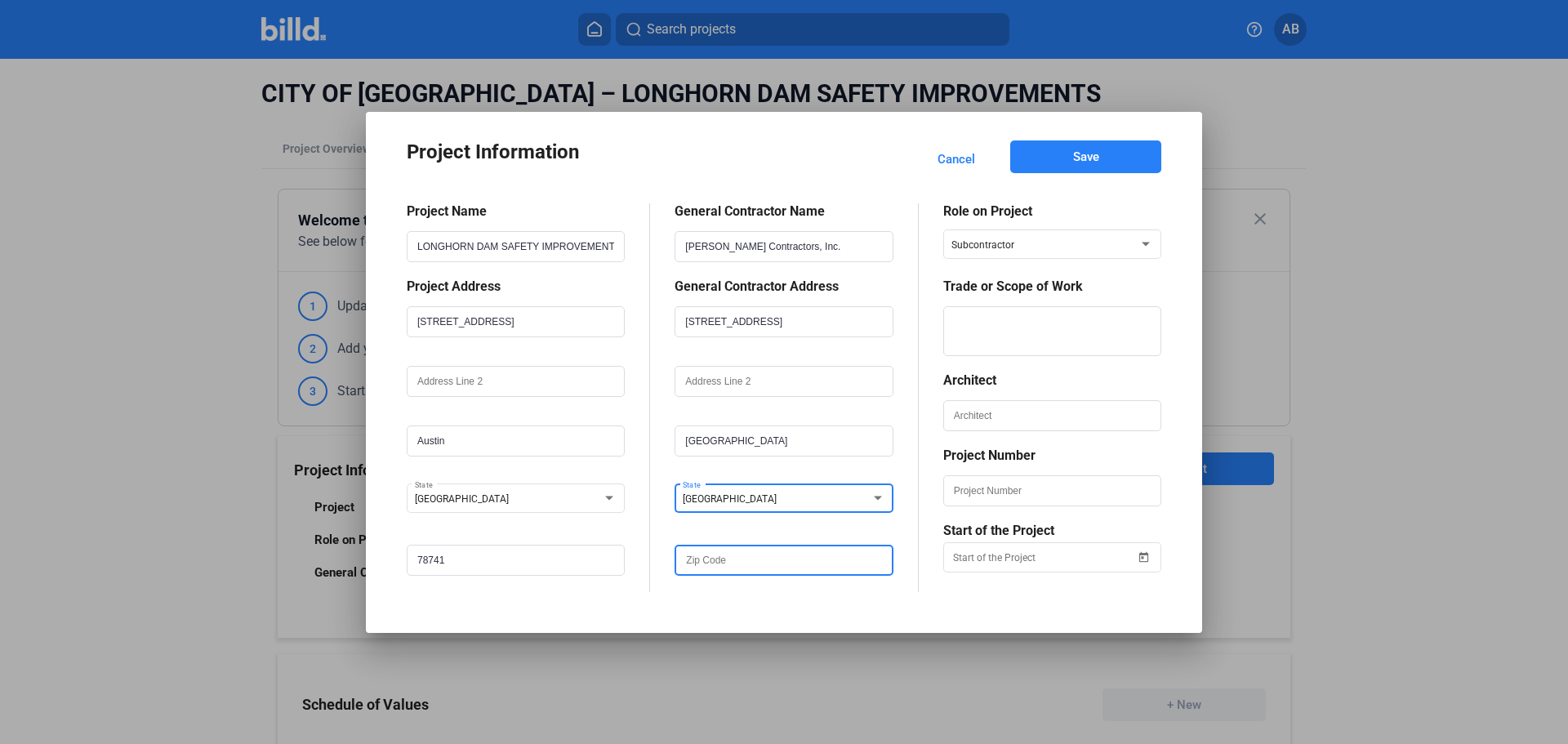
click at [747, 562] on input "text" at bounding box center [784, 560] width 215 height 28
type input "78620"
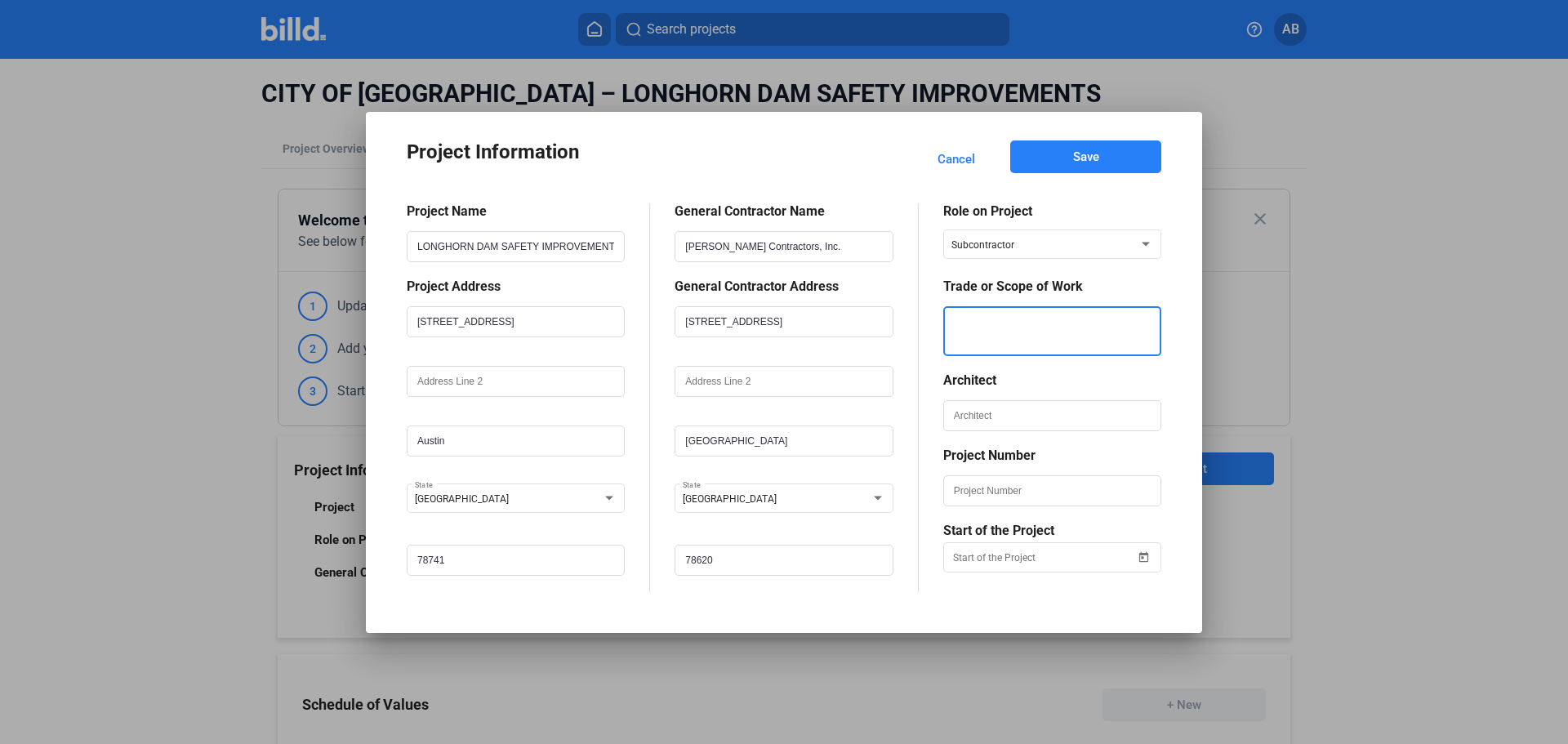
click at [1053, 316] on textarea at bounding box center [1052, 331] width 215 height 50
type textarea "Lead Abatement"
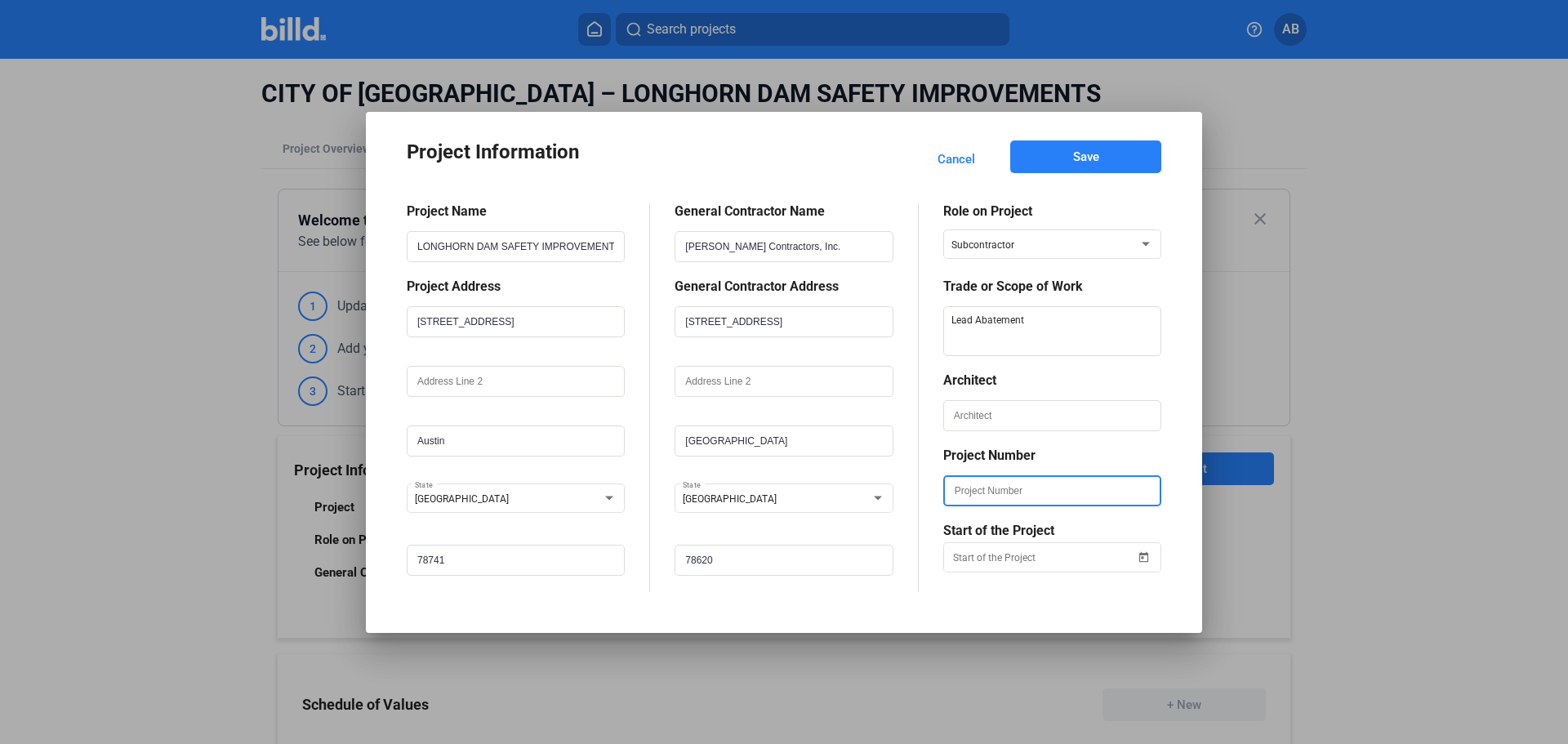
click at [989, 491] on input "text" at bounding box center [1052, 490] width 215 height 28
paste input "4072"
type input "4072"
click at [1022, 584] on div at bounding box center [1051, 580] width 218 height 17
click at [1147, 558] on span "Open calendar" at bounding box center [1144, 547] width 39 height 39
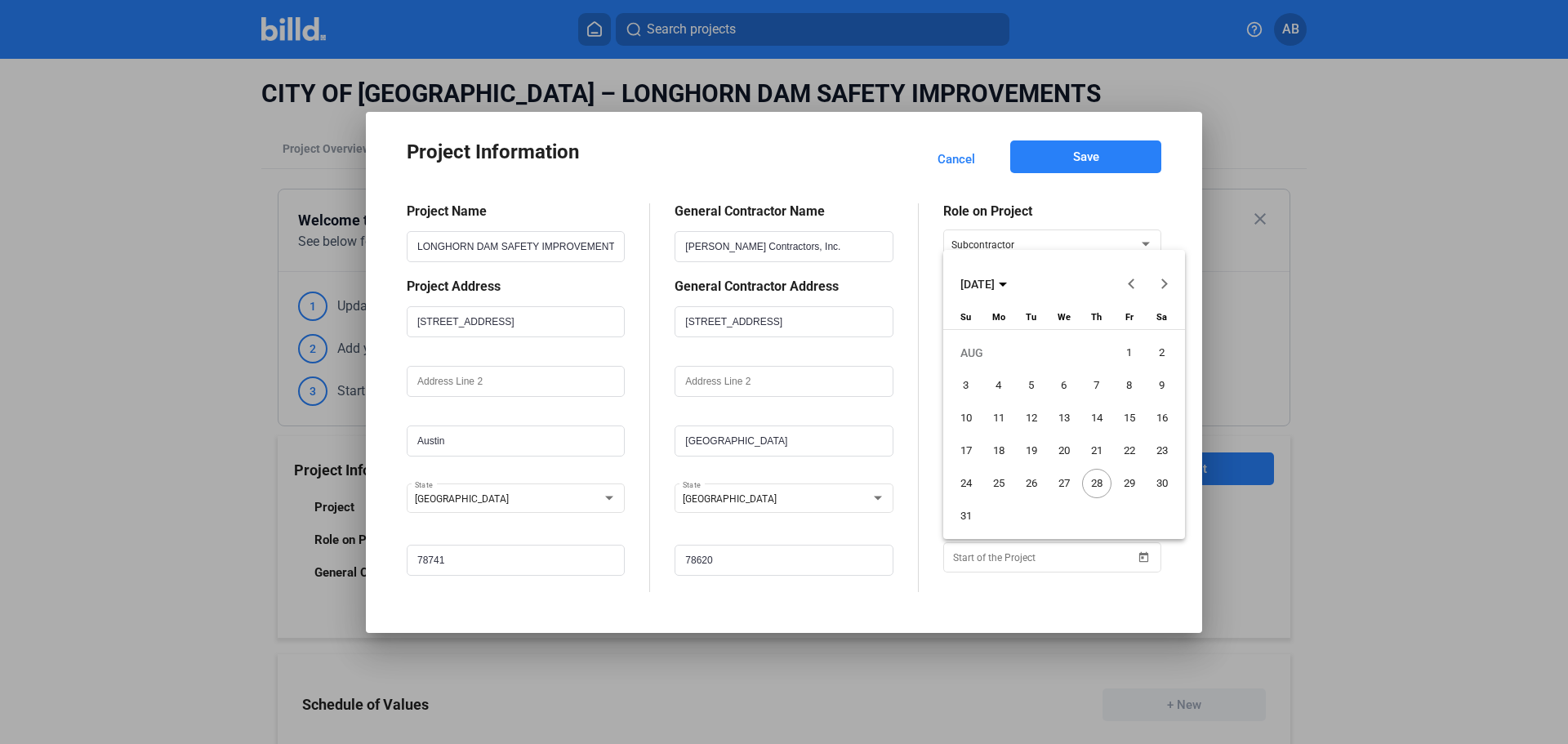
click at [1127, 280] on span "Previous month" at bounding box center [1131, 284] width 39 height 39
click at [1003, 446] on span "14" at bounding box center [999, 451] width 30 height 30
click at [1120, 158] on button "Save" at bounding box center [1085, 156] width 151 height 32
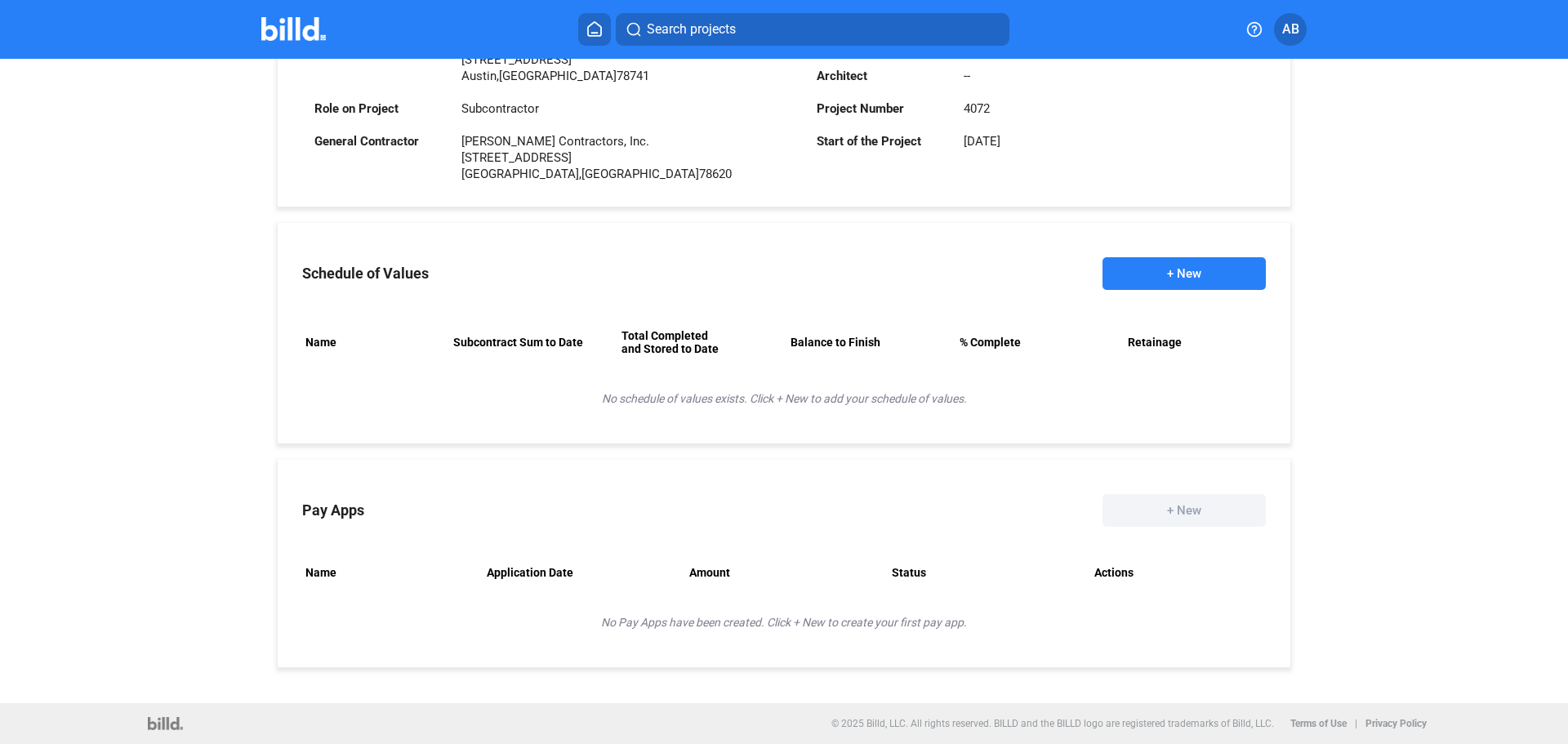
scroll to position [466, 0]
click at [1180, 274] on button "+ New" at bounding box center [1184, 273] width 163 height 32
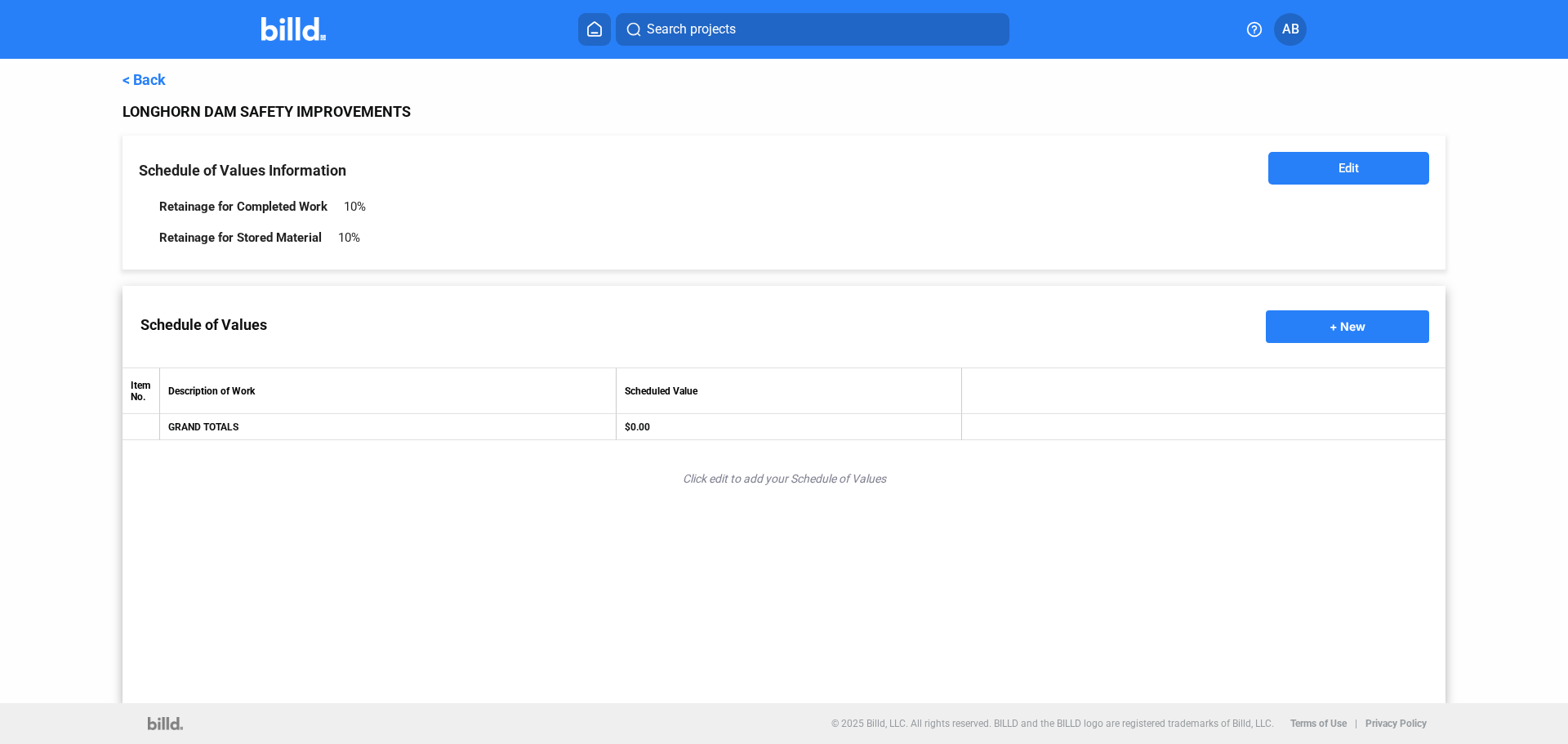
click at [1332, 160] on button "Edit" at bounding box center [1348, 167] width 160 height 32
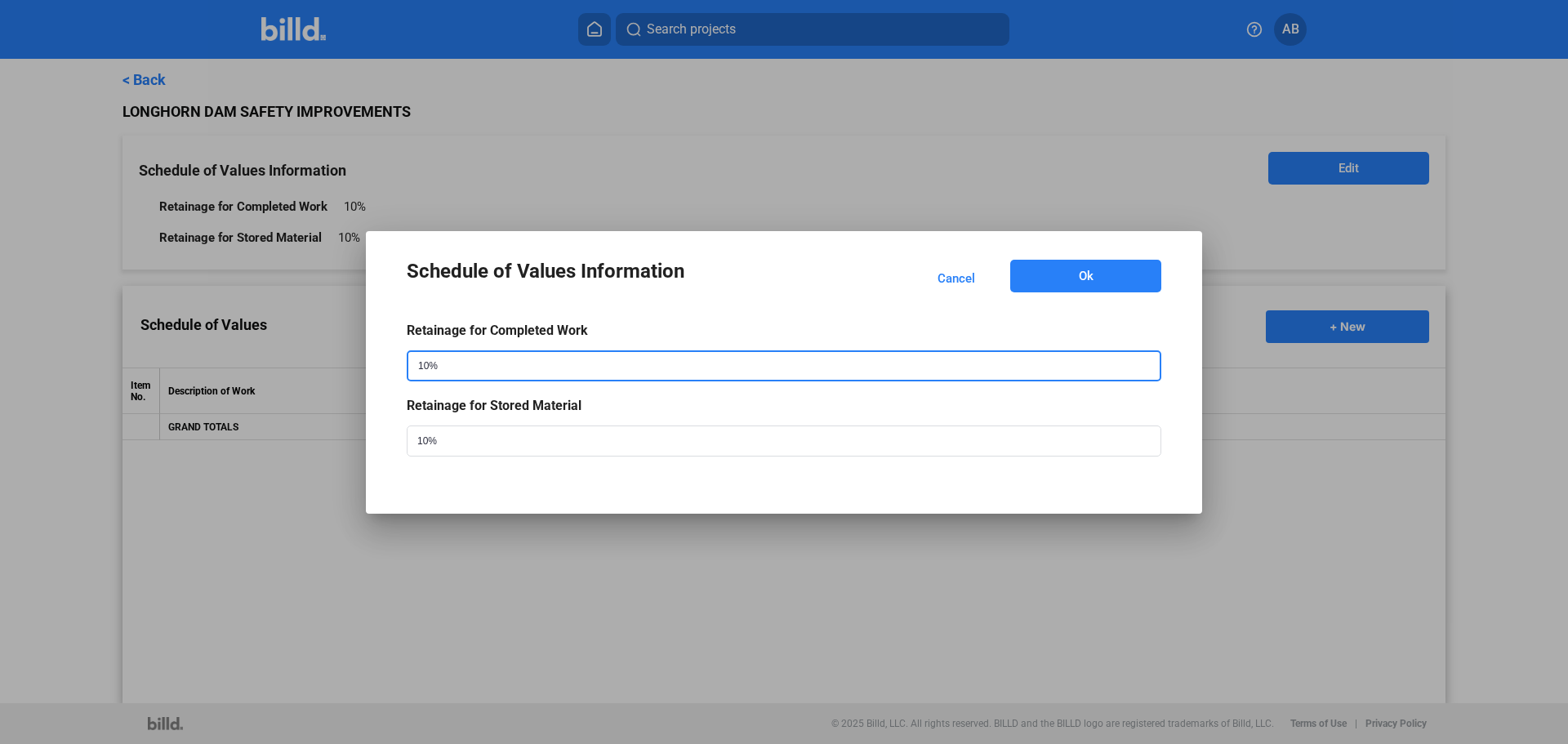
click at [493, 366] on input "10%" at bounding box center [768, 366] width 719 height 28
click at [425, 364] on input "10%" at bounding box center [768, 366] width 719 height 28
type input "5%"
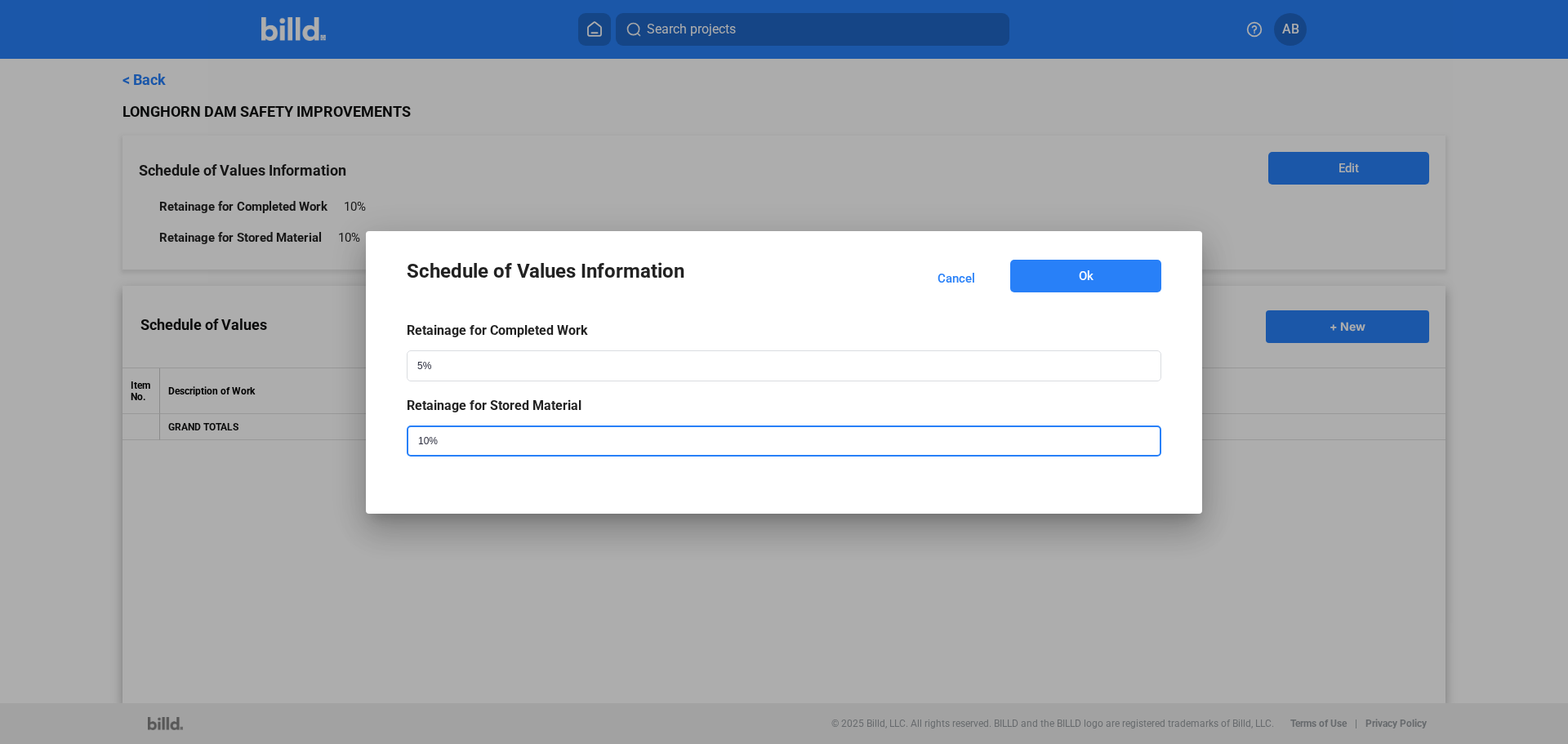
click at [427, 443] on input "10%" at bounding box center [768, 441] width 719 height 28
type input "5%"
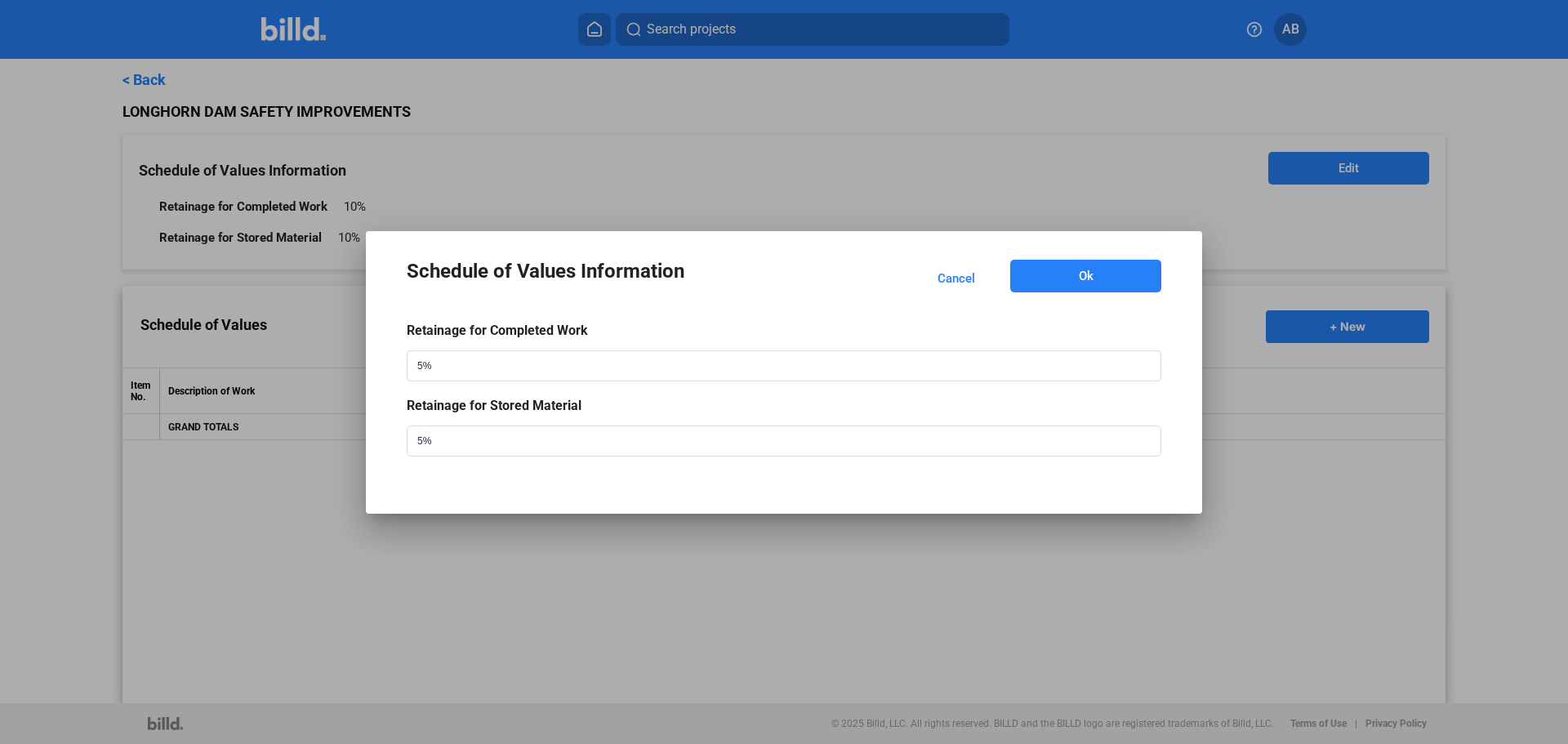
click at [1032, 283] on button "Ok" at bounding box center [1085, 276] width 151 height 32
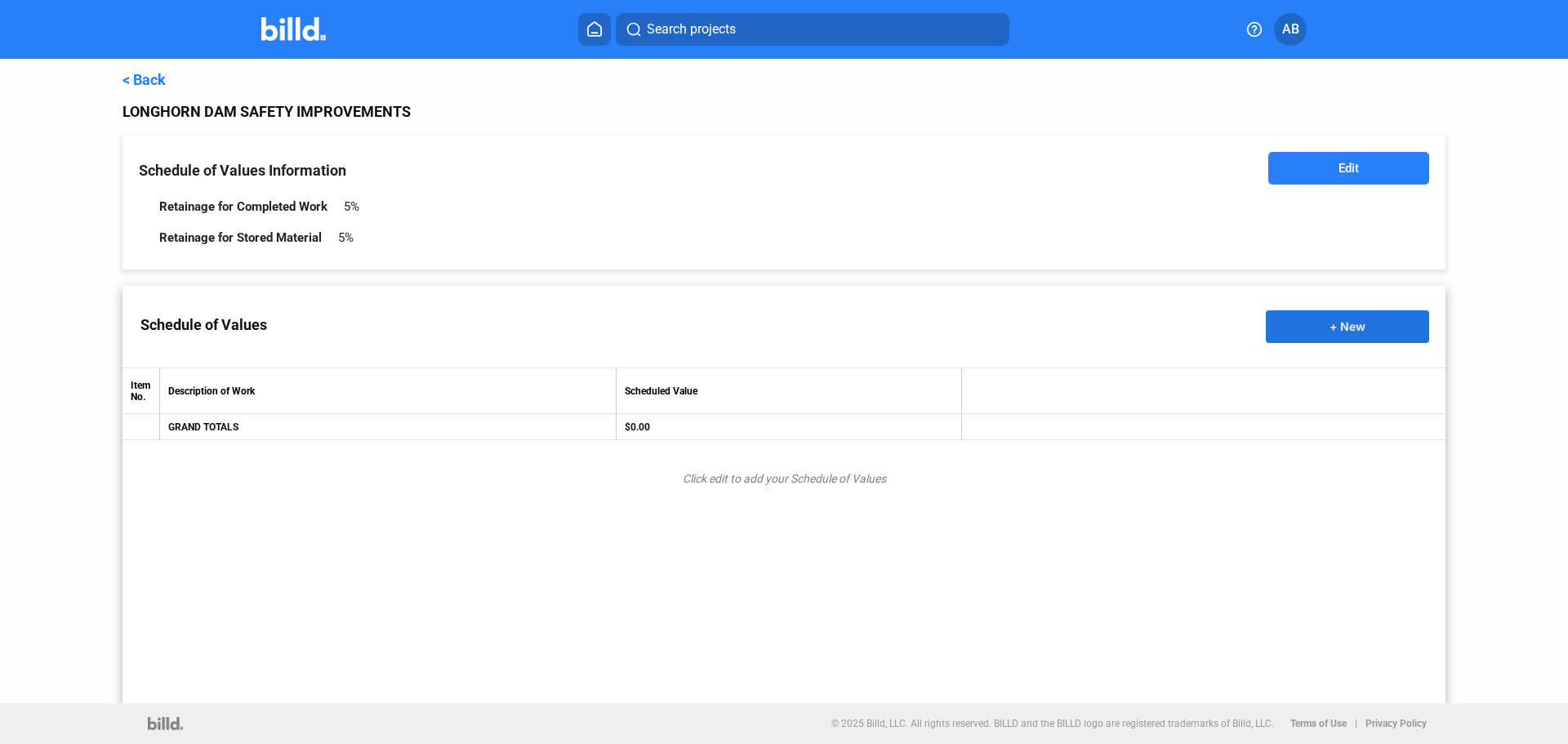
click at [1384, 322] on button "+ New" at bounding box center [1348, 326] width 163 height 32
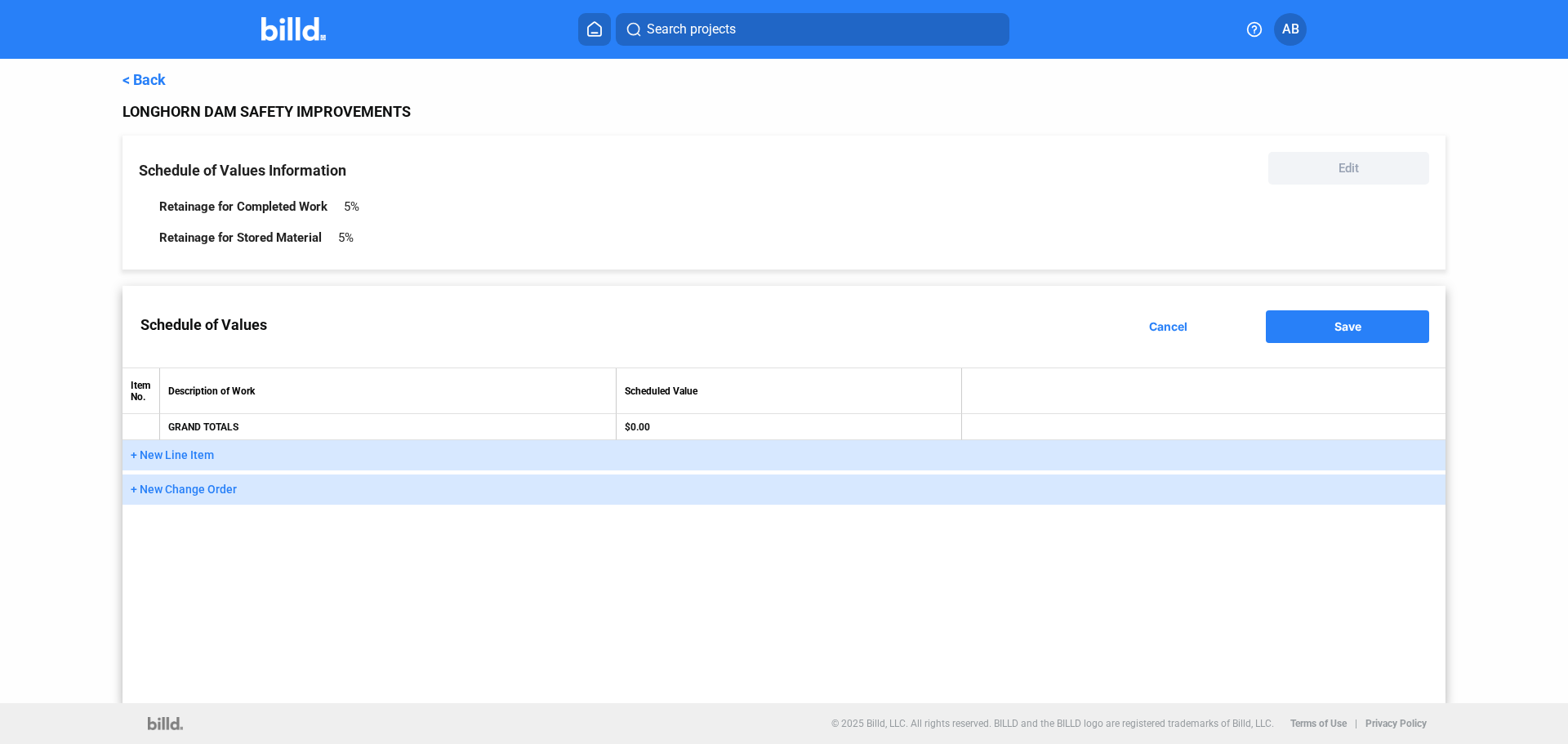
click at [140, 458] on span "+ New Line Item" at bounding box center [172, 454] width 84 height 13
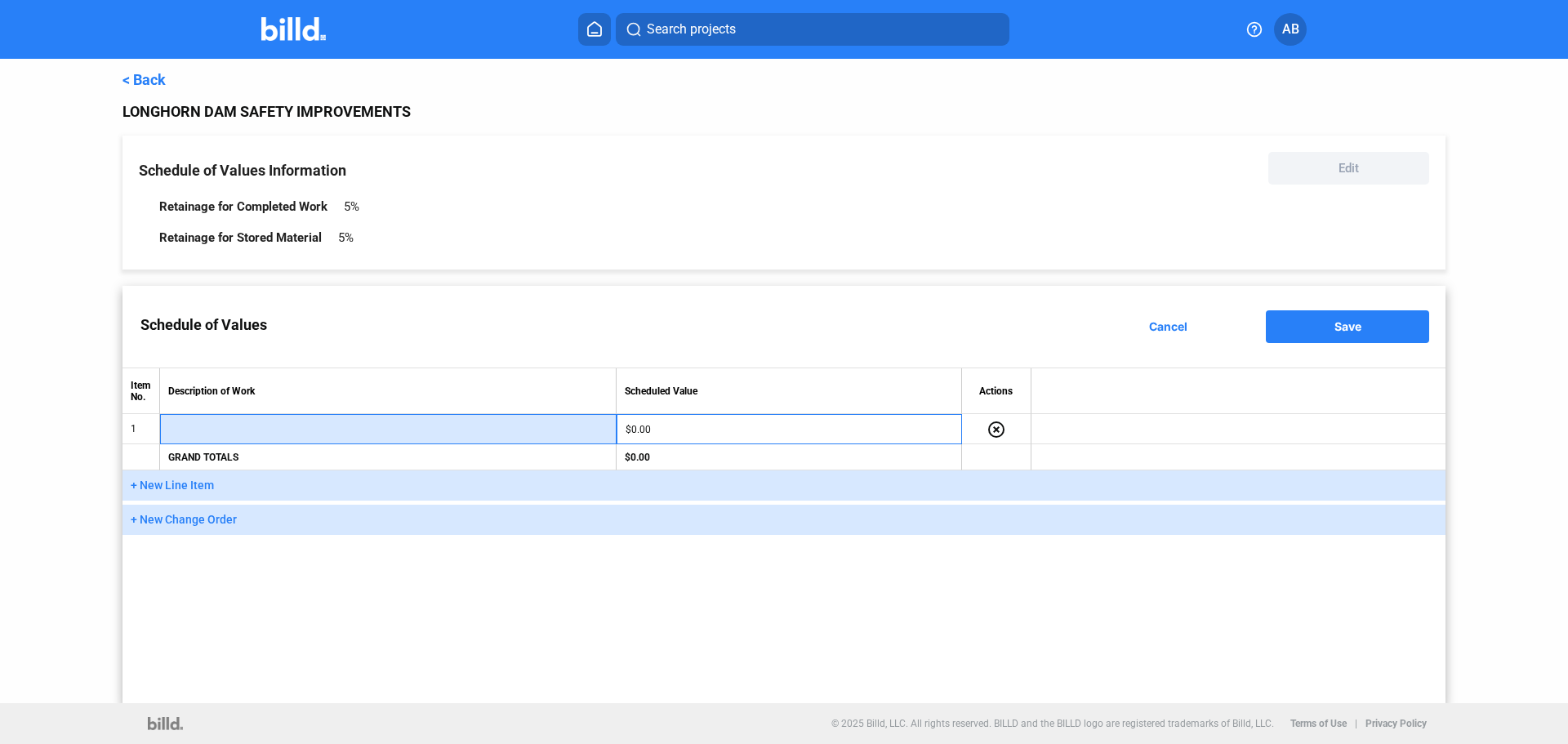
click at [277, 430] on input "text" at bounding box center [388, 429] width 438 height 25
type input "Lead Abatement"
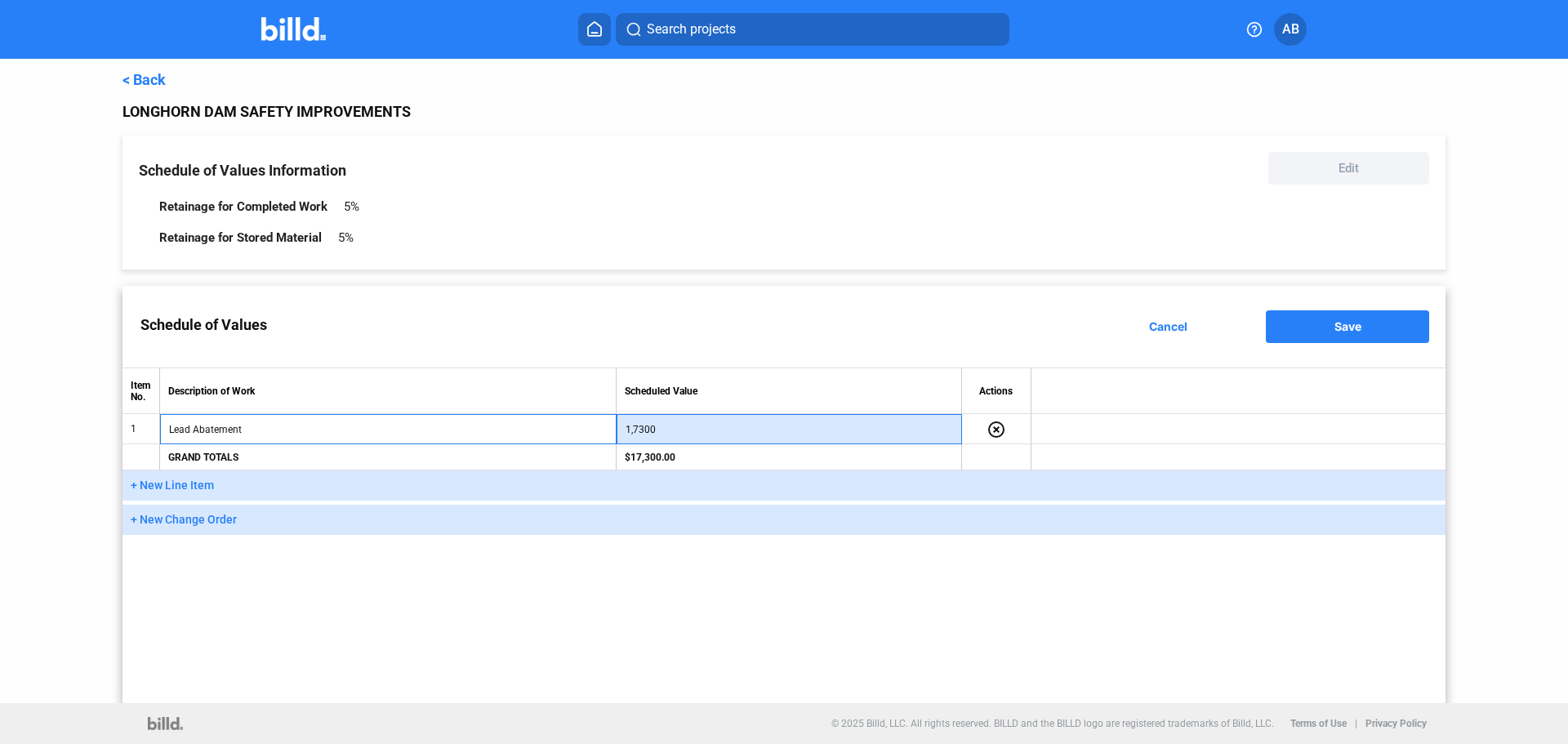
type input "17,300"
click at [1328, 330] on button "Save" at bounding box center [1348, 326] width 163 height 32
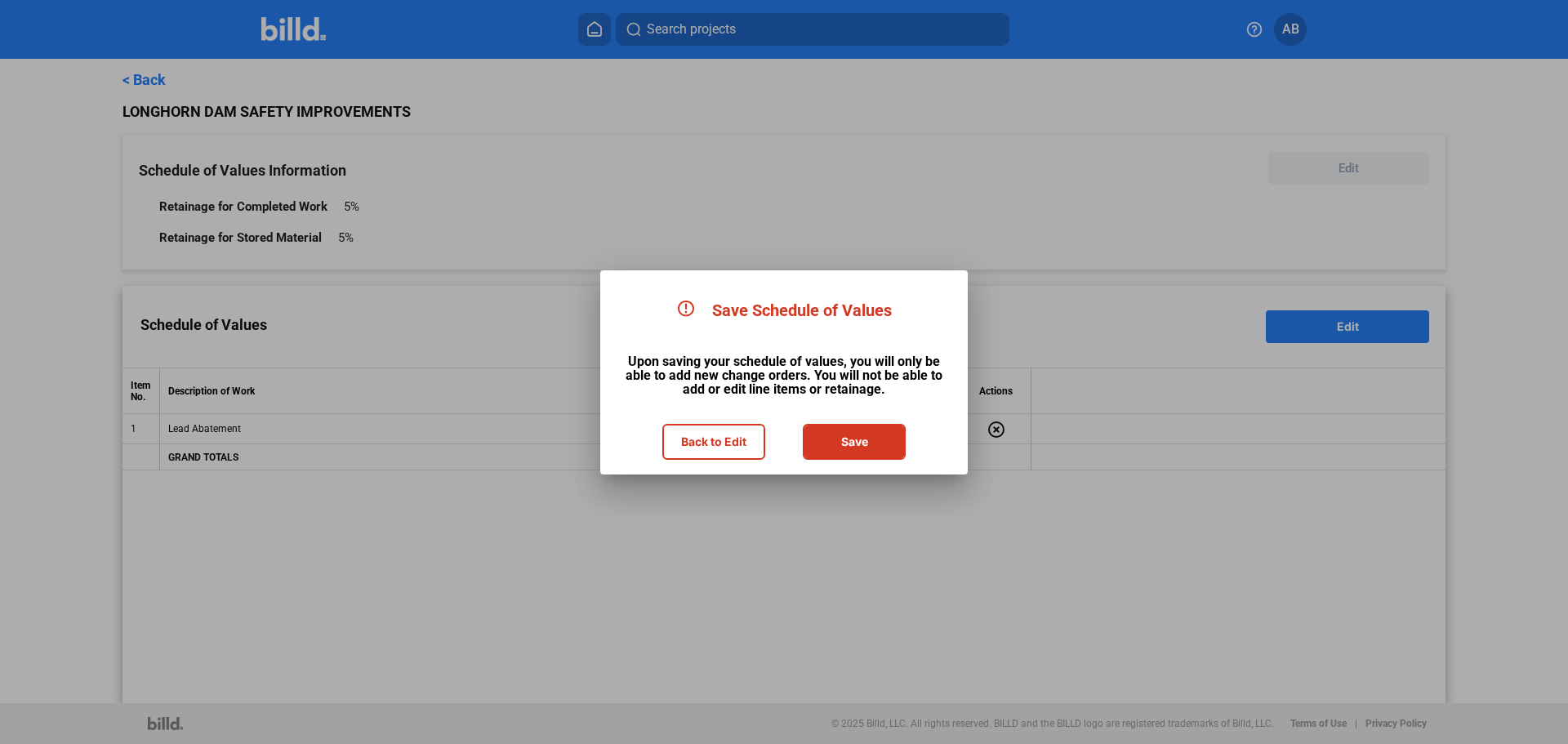
click at [861, 443] on button "Save" at bounding box center [853, 441] width 99 height 32
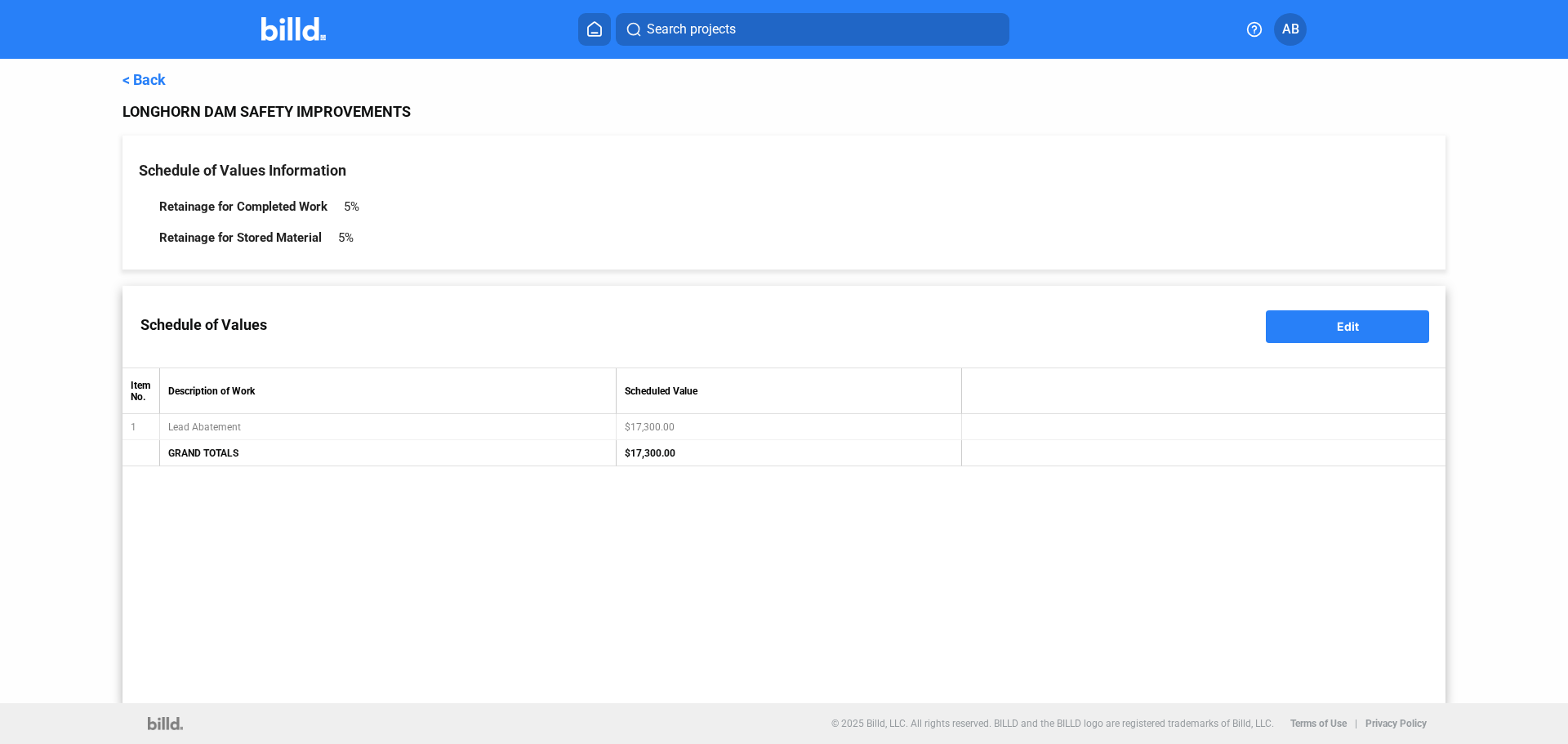
click at [145, 83] on link "< Back" at bounding box center [144, 79] width 43 height 17
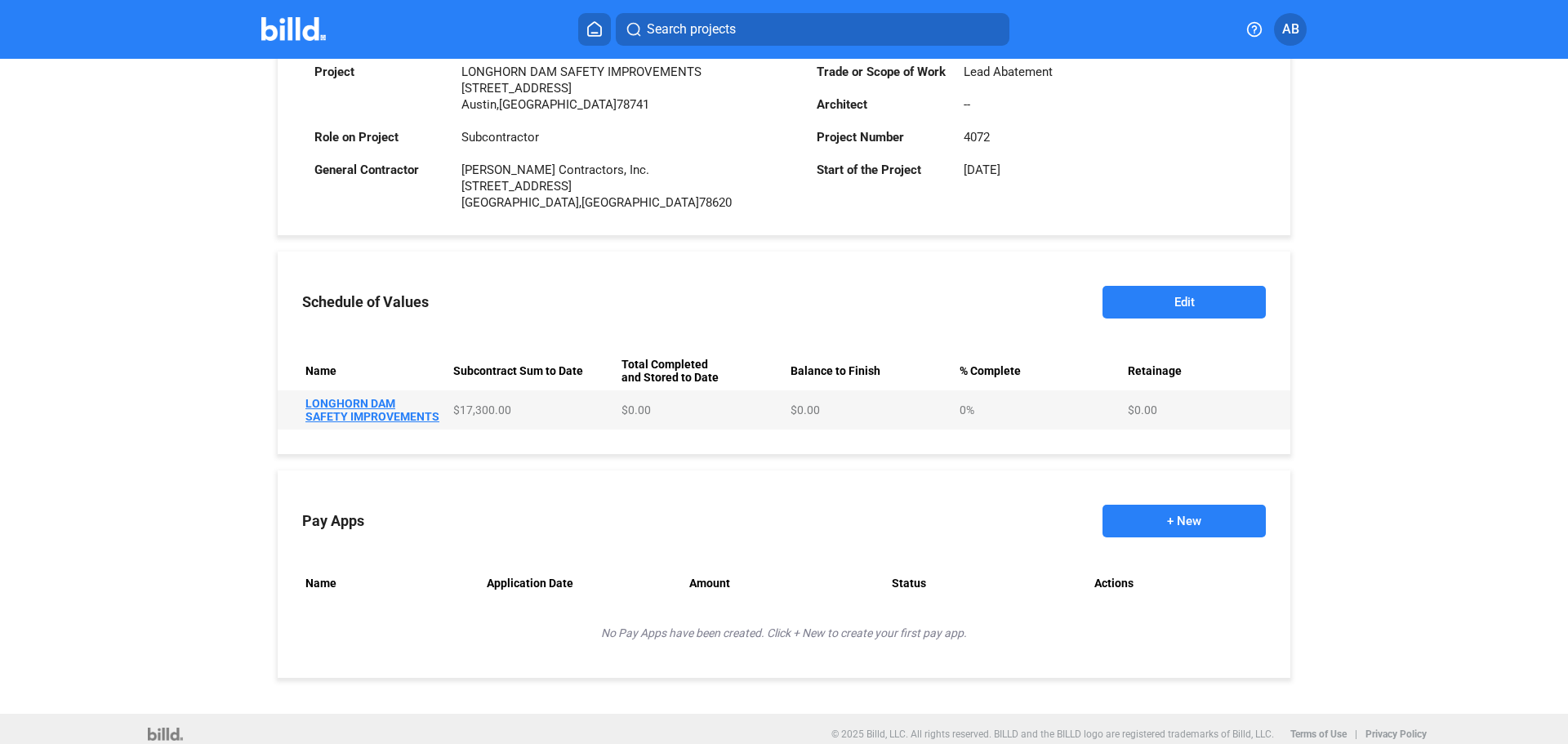
scroll to position [450, 0]
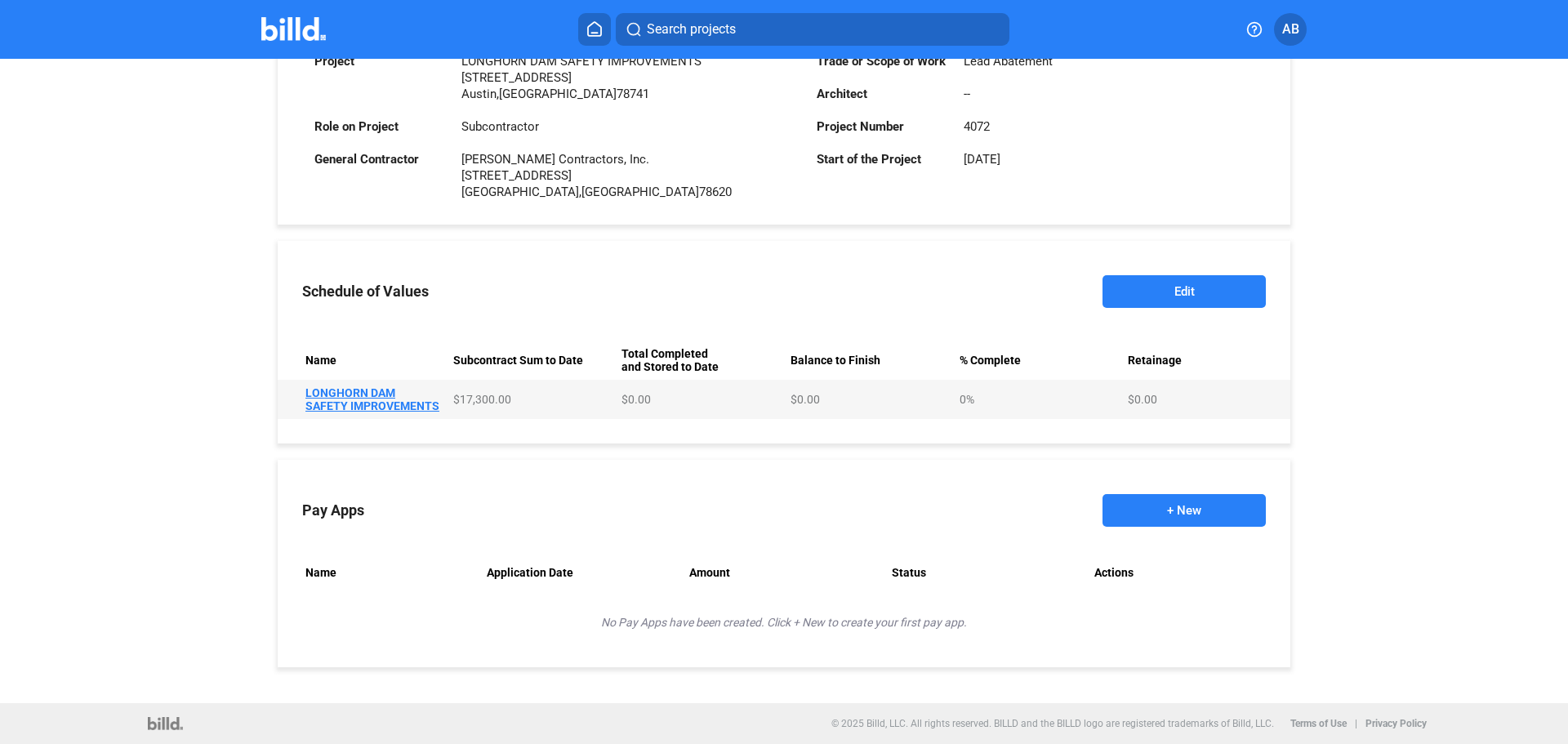
click at [1155, 500] on button "+ New" at bounding box center [1184, 510] width 163 height 32
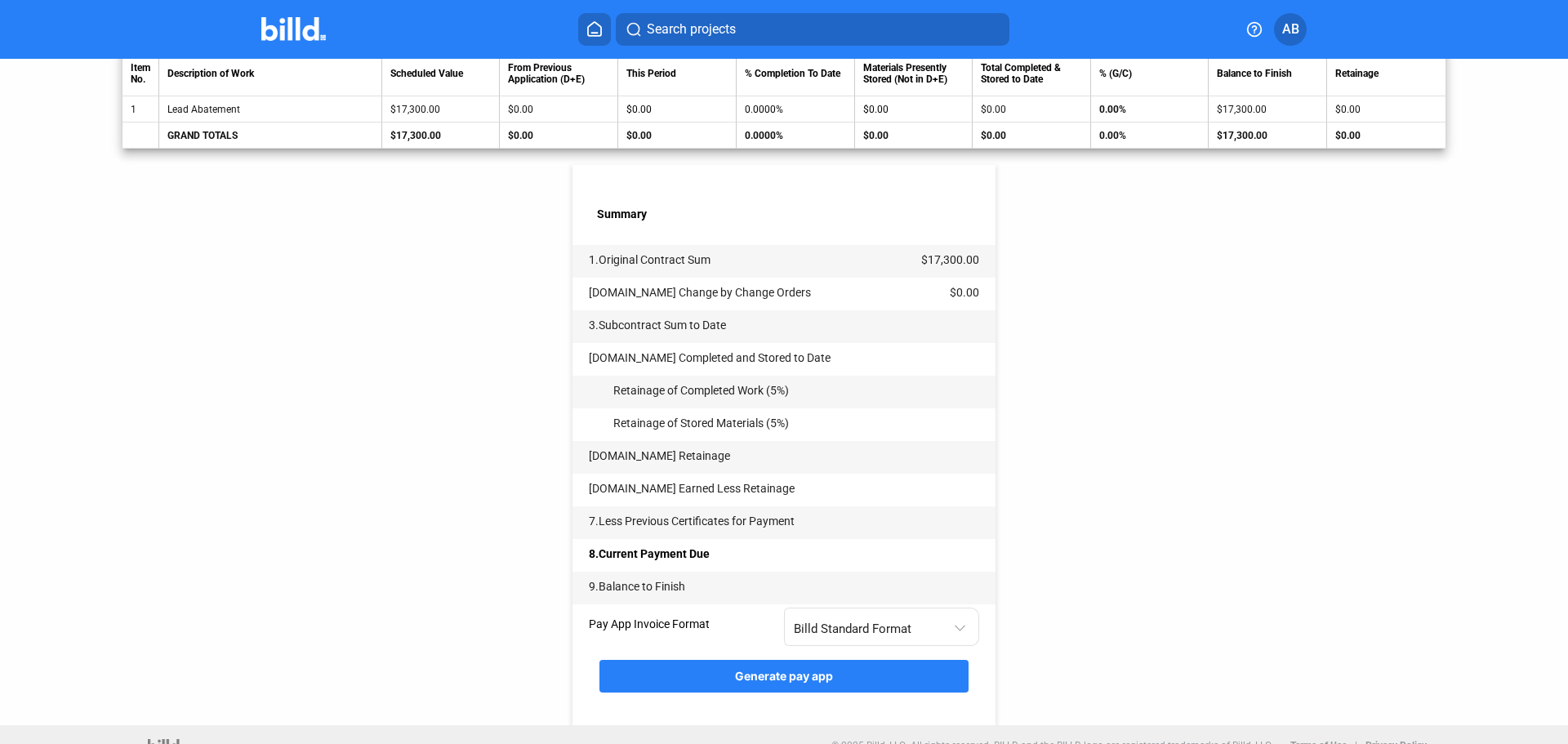
scroll to position [398, 0]
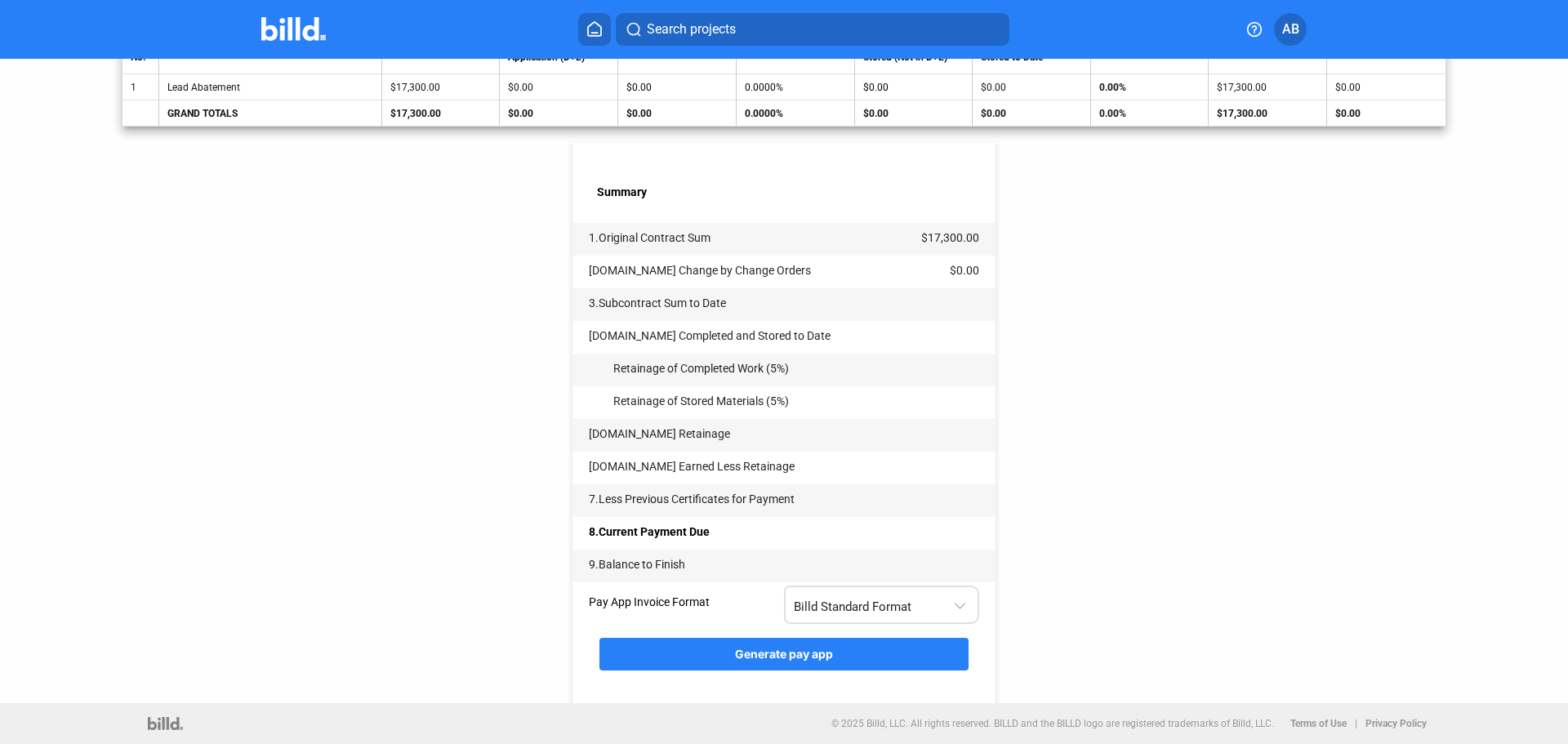
click at [909, 605] on div "Billd Standard Format" at bounding box center [873, 603] width 159 height 22
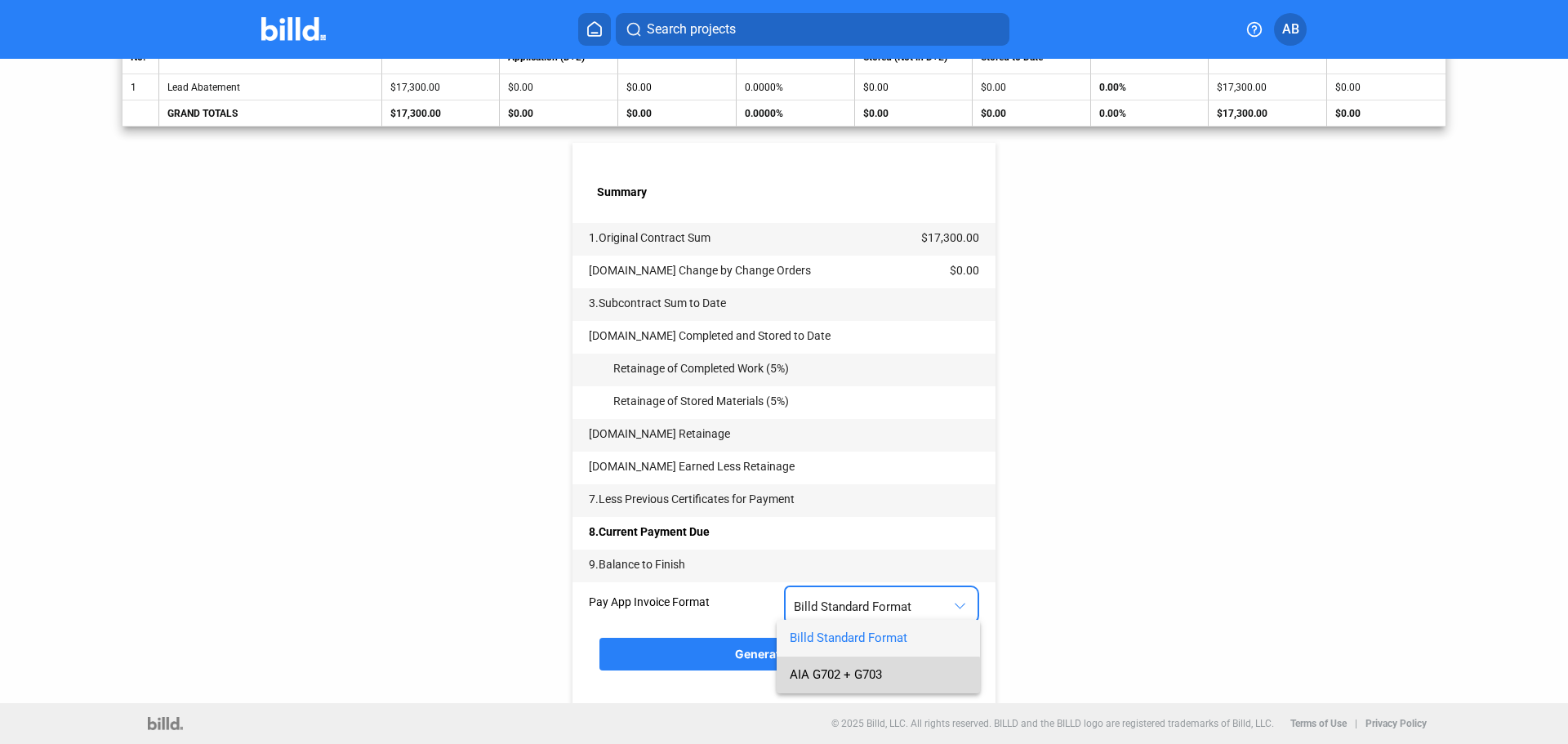
click at [867, 677] on span "AIA G702 + G703" at bounding box center [836, 674] width 93 height 15
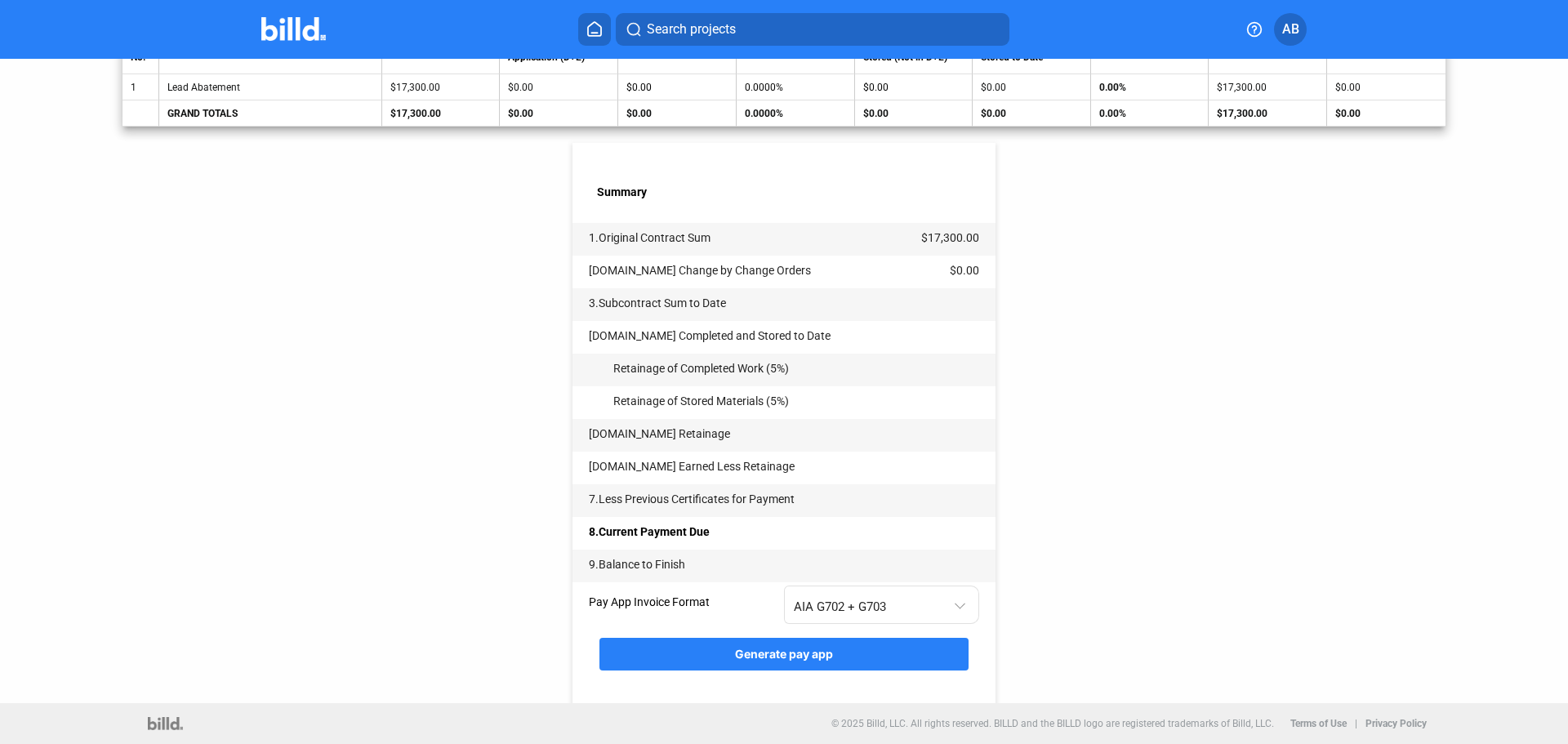
click at [1077, 373] on div "< Back LONGHORN DAM SAFETY IMPROVEMENTS - Pay App #1 Pay App Information Edit A…" at bounding box center [784, 183] width 1323 height 1039
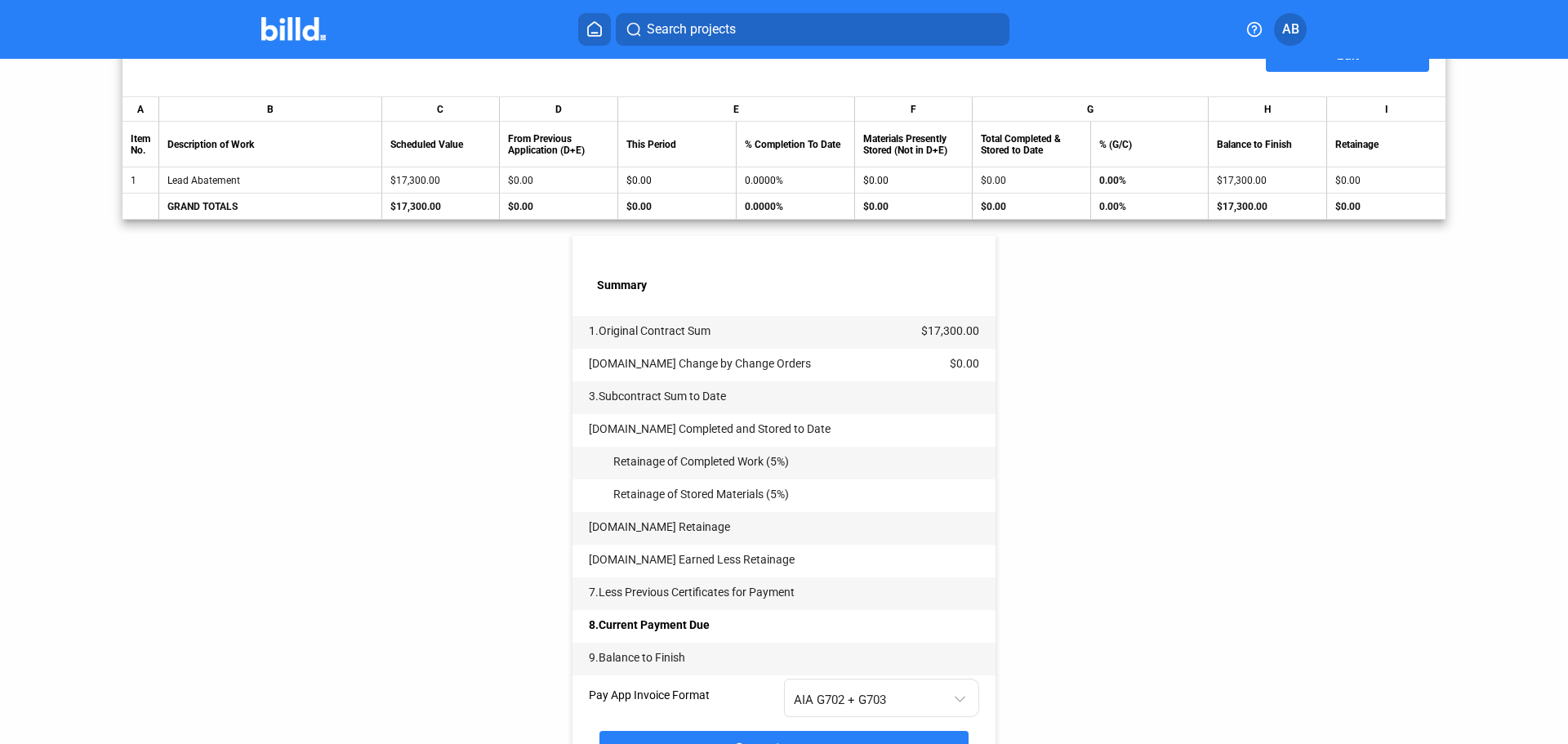
scroll to position [153, 0]
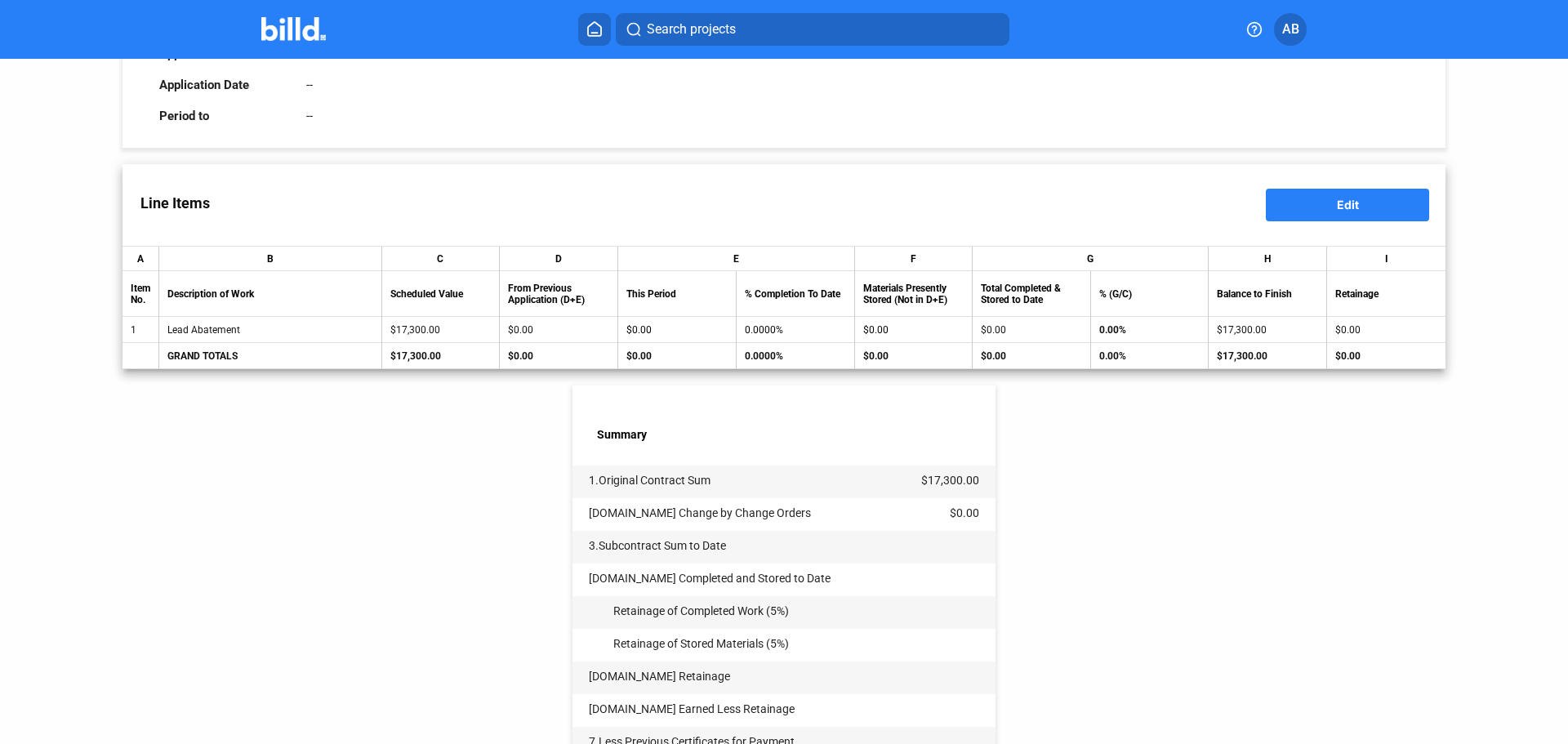
click at [1326, 199] on button "Edit" at bounding box center [1348, 205] width 163 height 32
click at [766, 329] on input "0.0000%" at bounding box center [795, 330] width 100 height 25
type input "100"
click at [331, 530] on div "< Back LONGHORN DAM SAFETY IMPROVEMENTS - Pay App #1 Pay App Information Edit A…" at bounding box center [784, 426] width 1323 height 1039
click at [1356, 206] on button "Save" at bounding box center [1348, 205] width 163 height 32
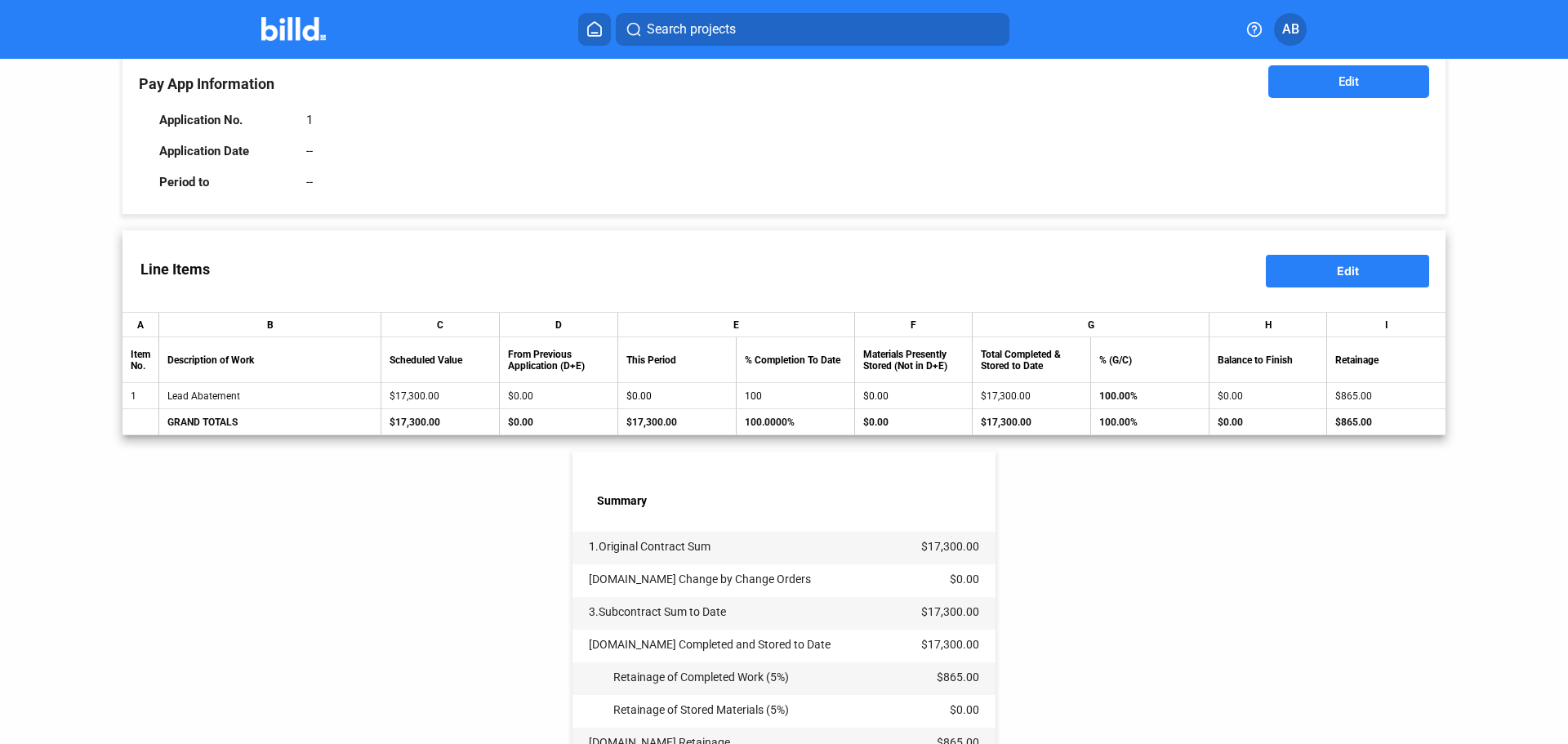
scroll to position [0, 0]
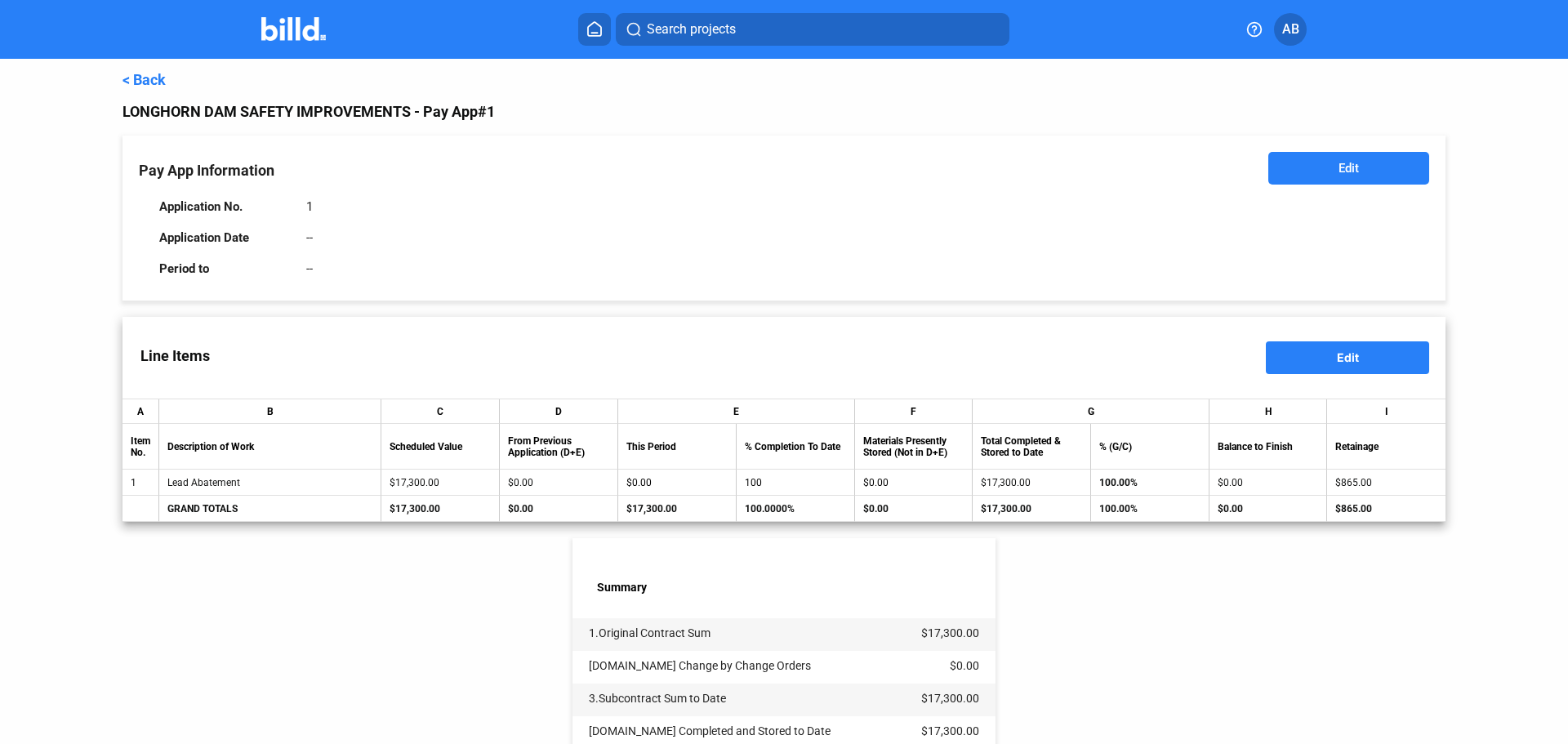
click at [1319, 182] on button "Edit" at bounding box center [1348, 167] width 160 height 32
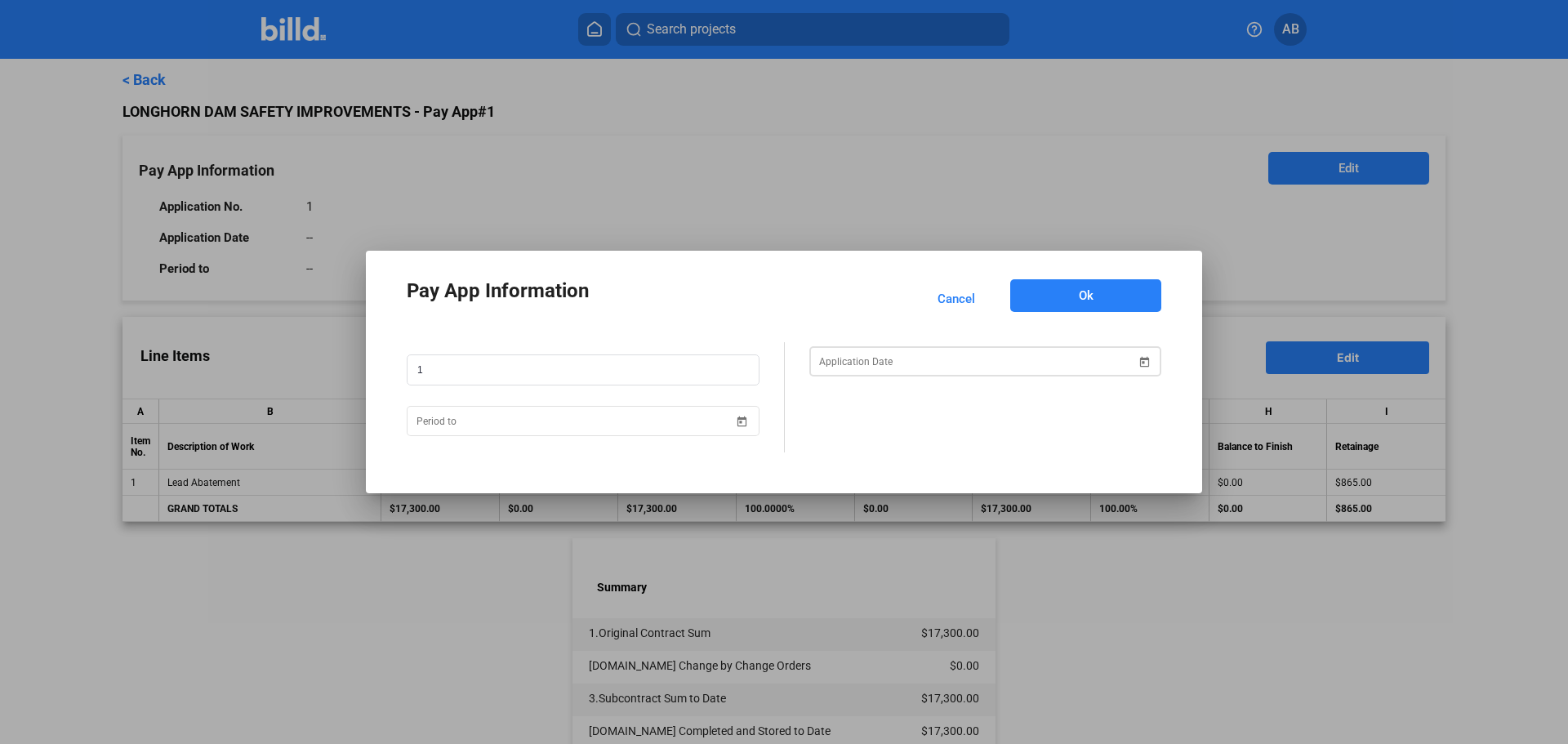
click at [1152, 362] on span "Open calendar" at bounding box center [1144, 352] width 39 height 39
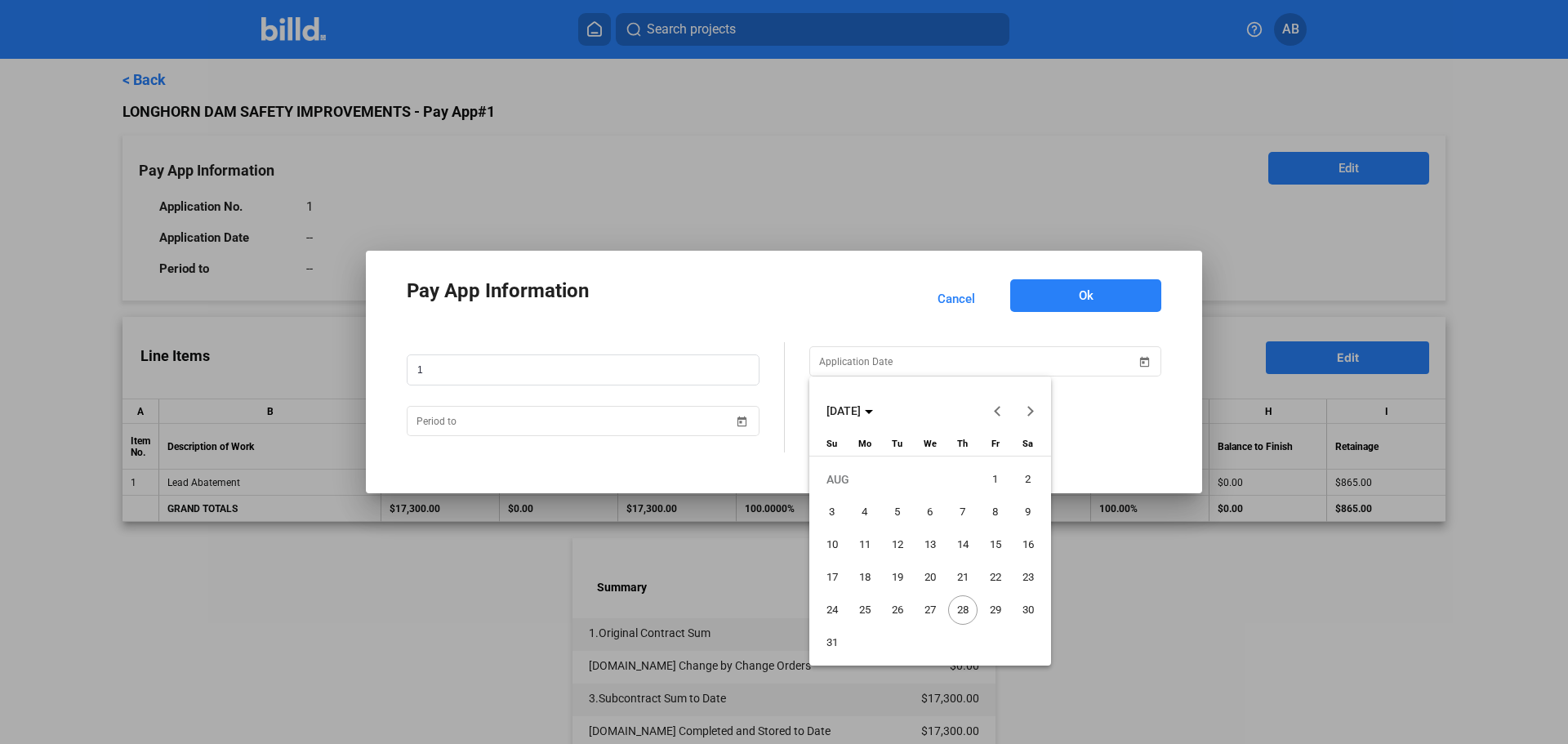
click at [867, 610] on span "25" at bounding box center [865, 610] width 30 height 30
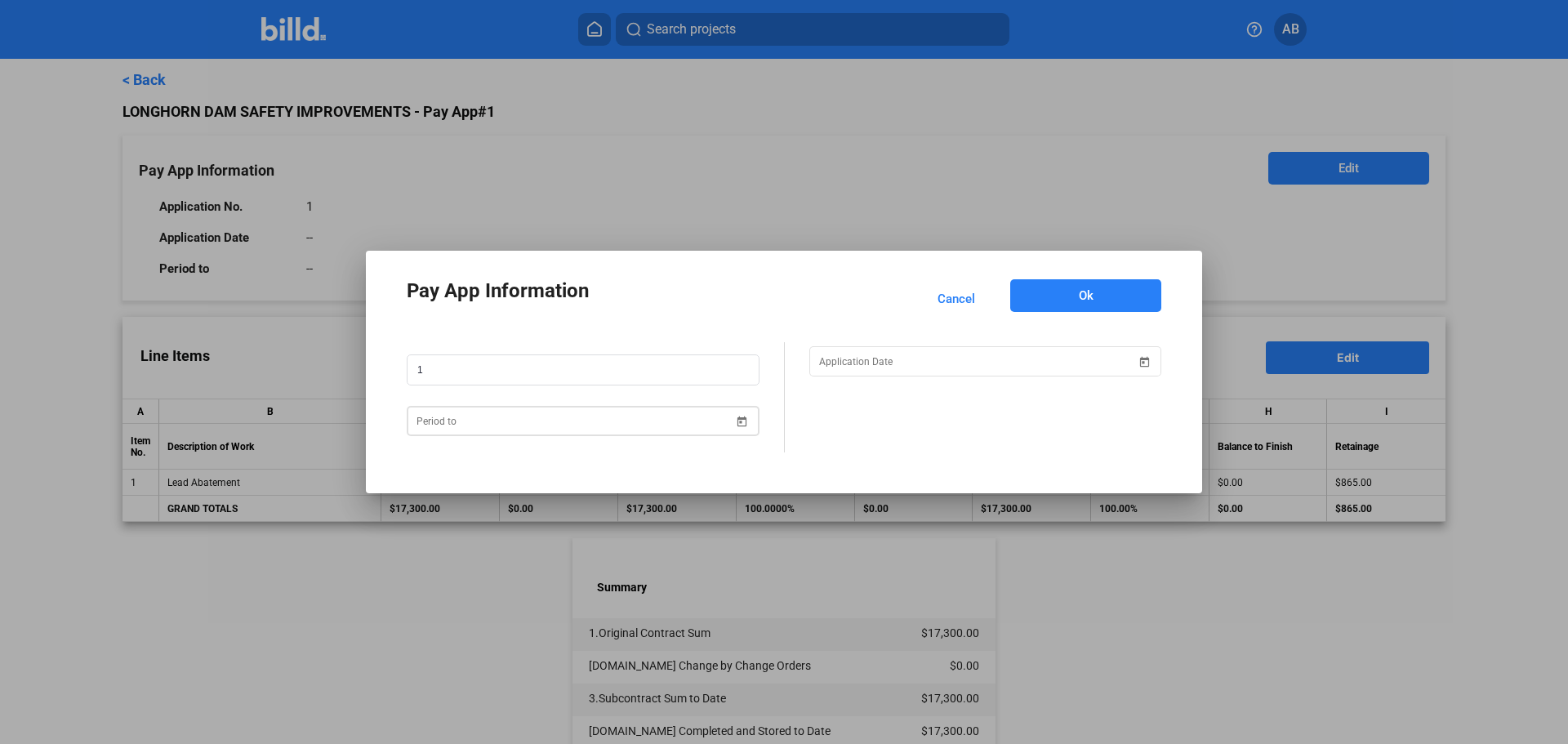
click at [743, 415] on span "Open calendar" at bounding box center [742, 411] width 39 height 39
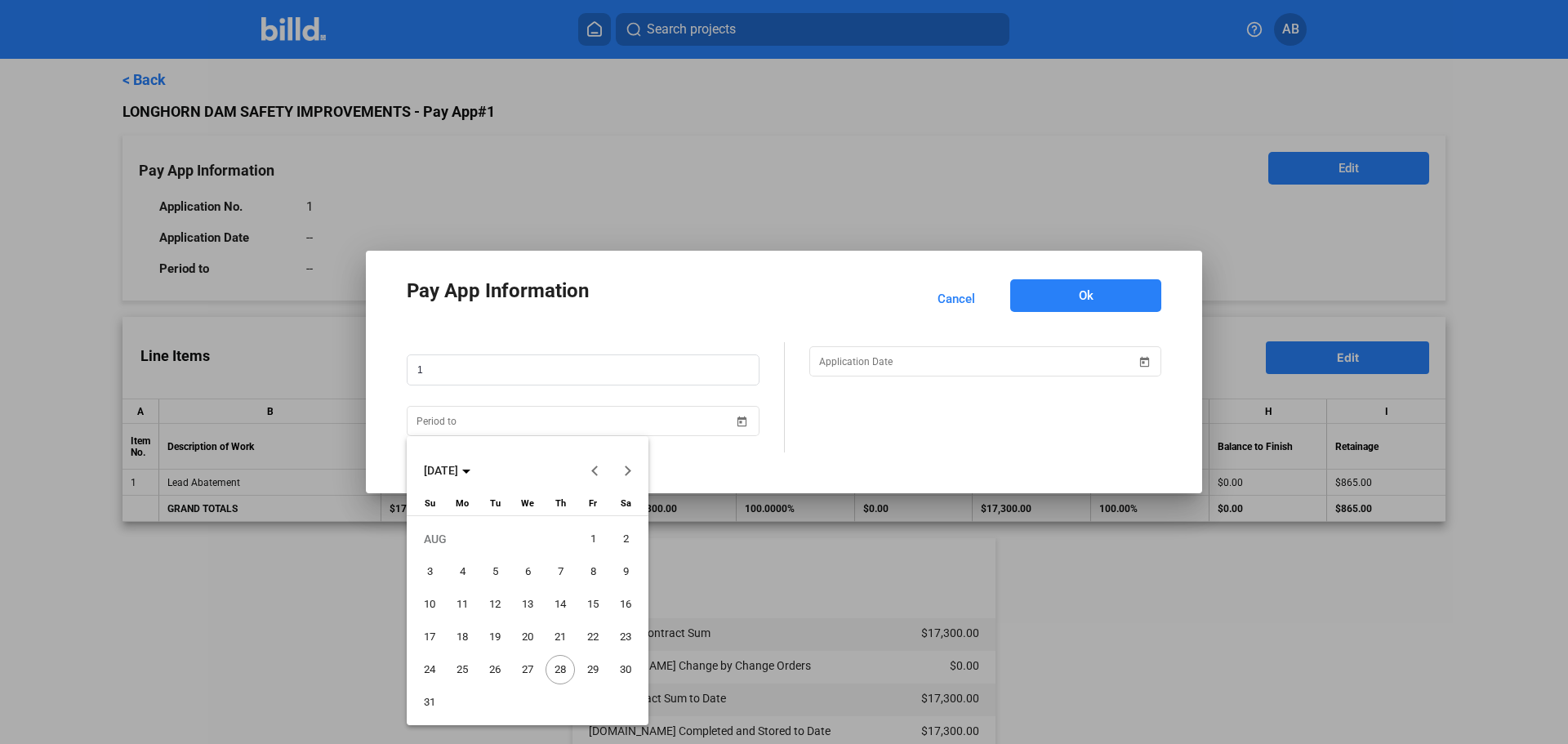
click at [429, 701] on span "31" at bounding box center [429, 702] width 30 height 30
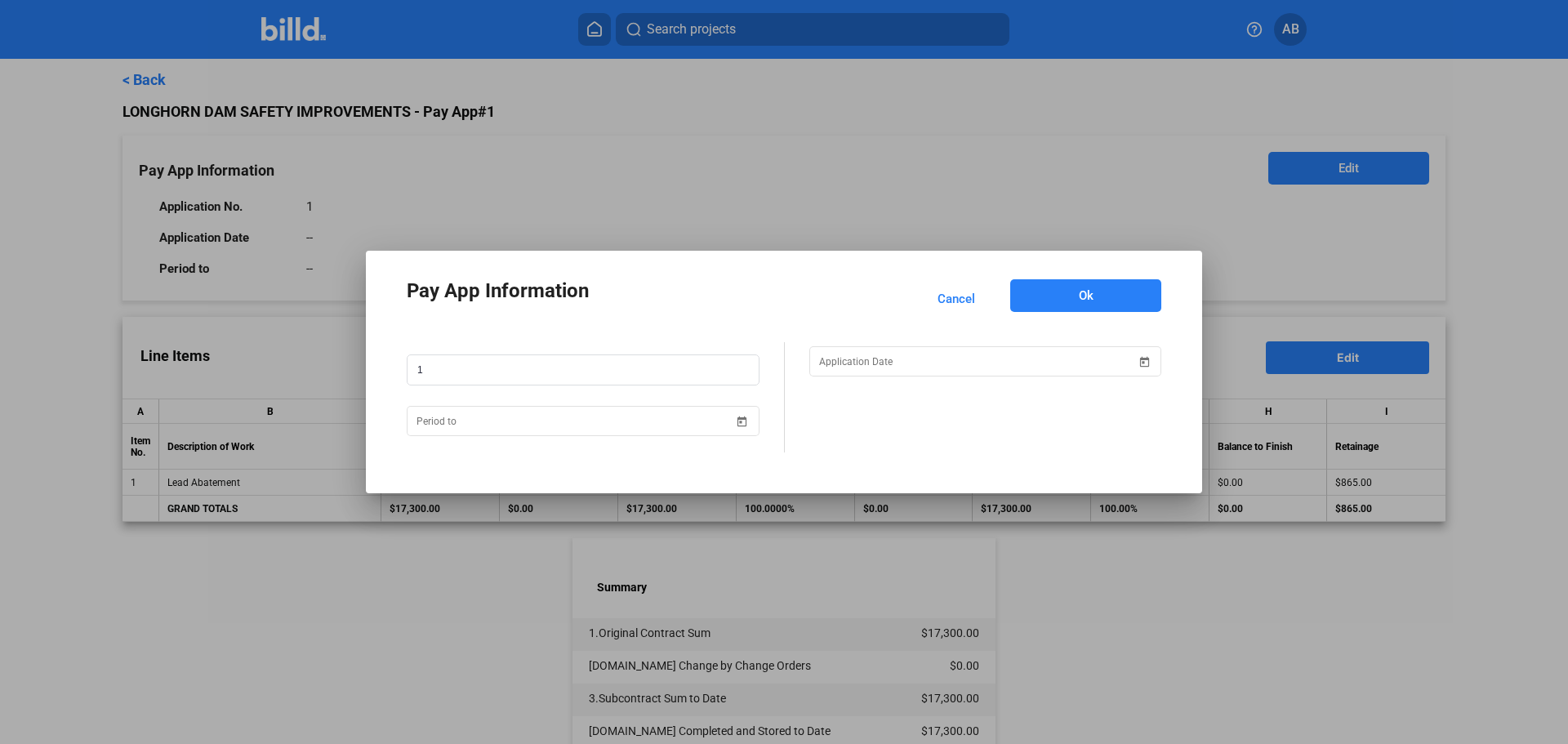
click at [1085, 297] on span "Ok" at bounding box center [1086, 295] width 15 height 17
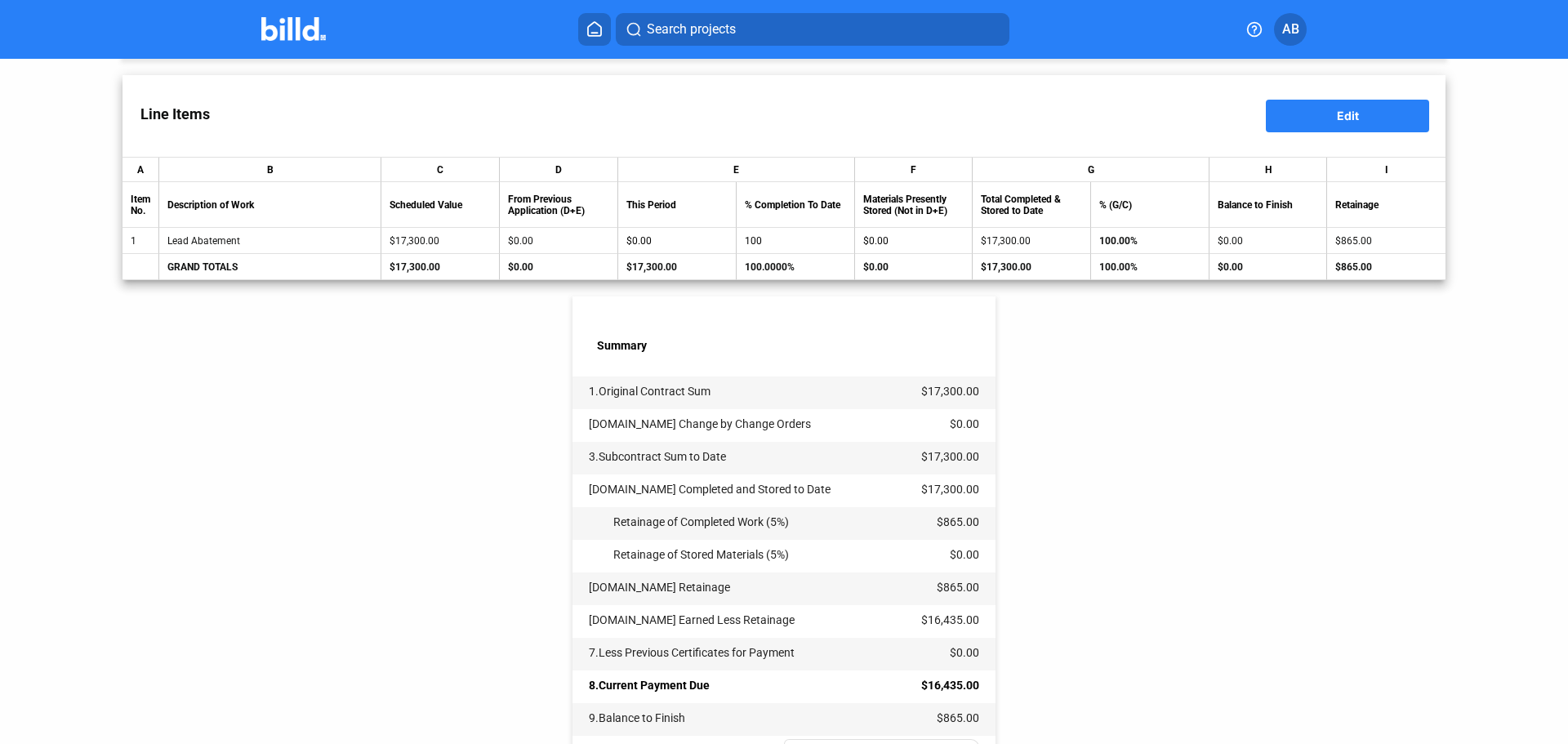
scroll to position [398, 0]
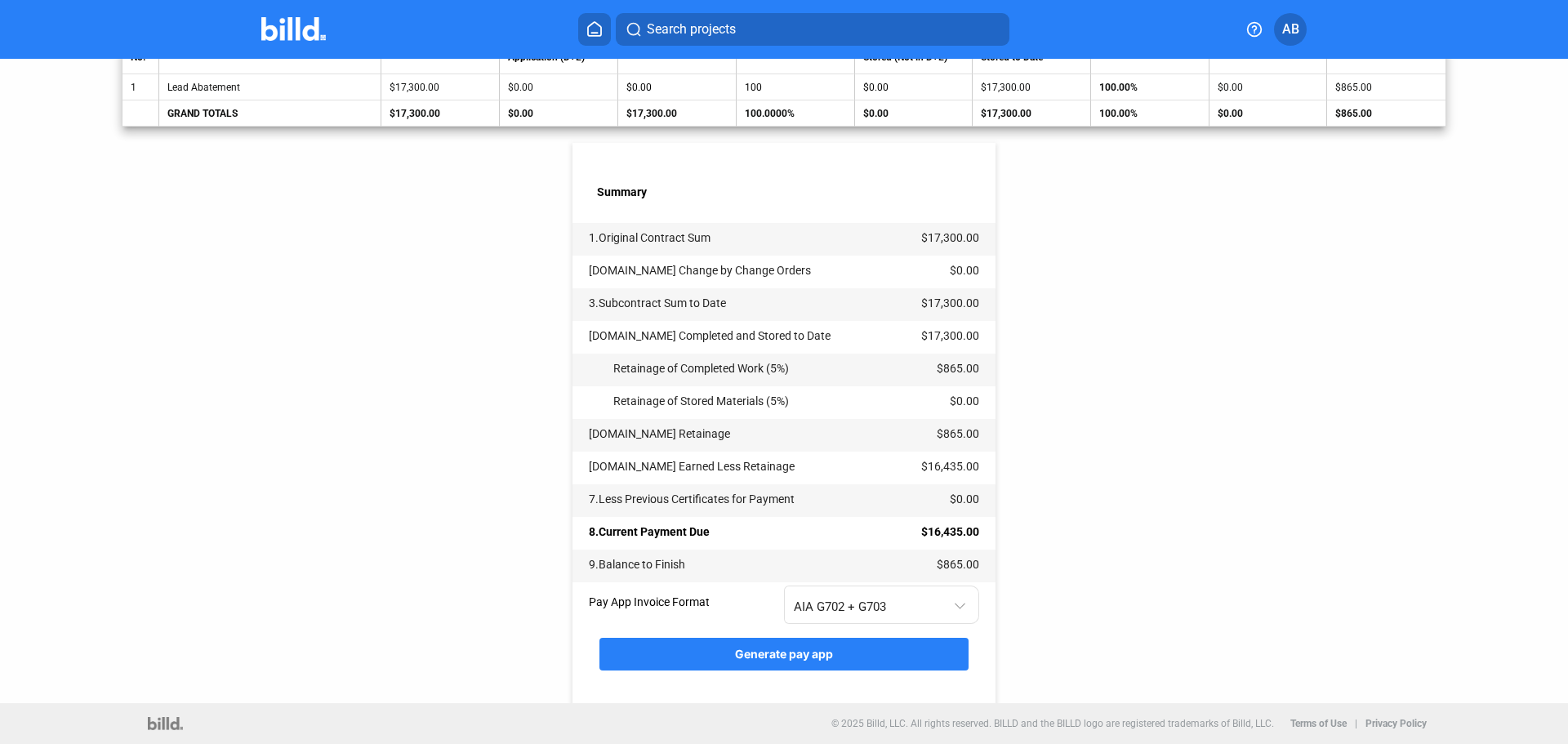
click at [802, 651] on span "Generate pay app" at bounding box center [784, 653] width 98 height 14
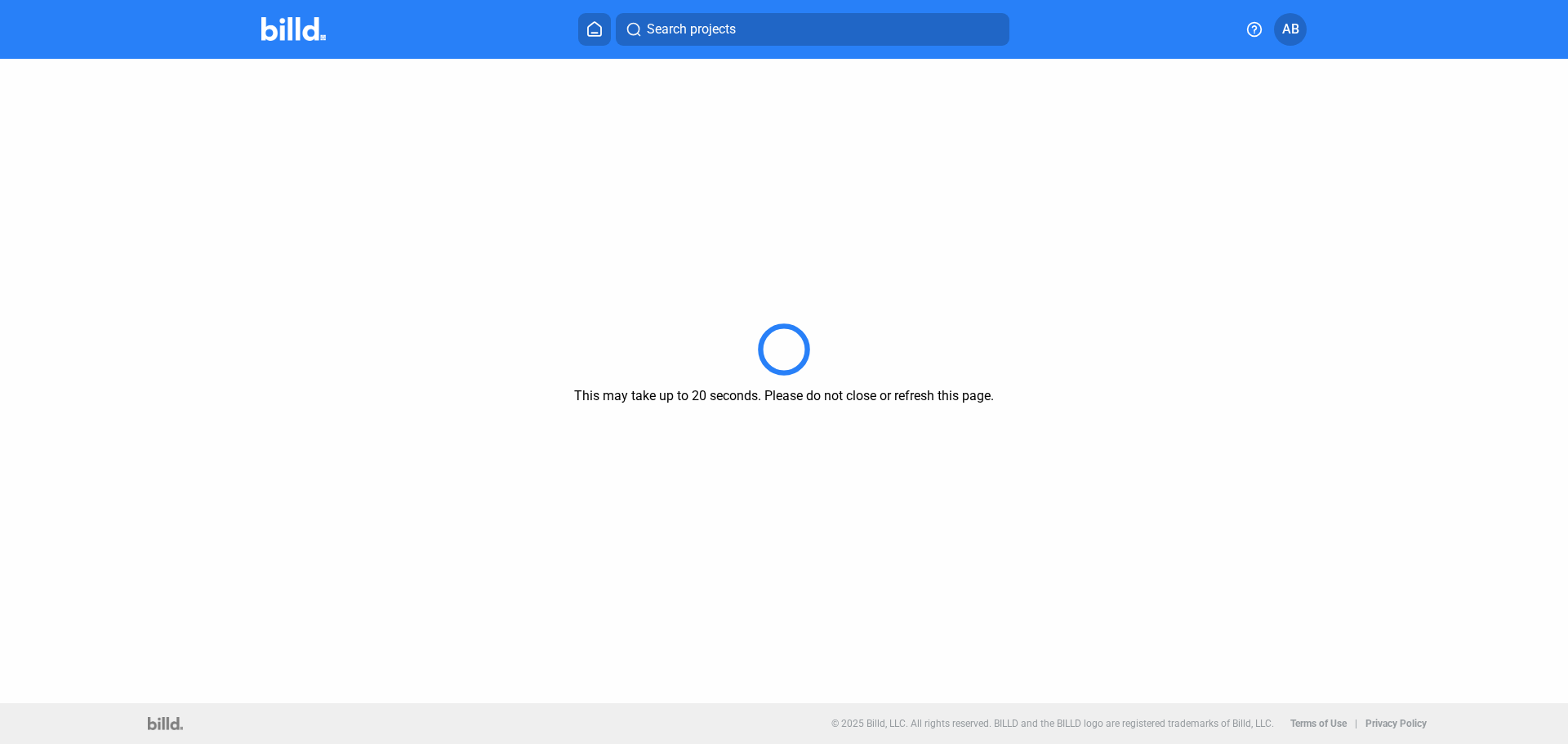
scroll to position [0, 0]
